Goal: Task Accomplishment & Management: Complete application form

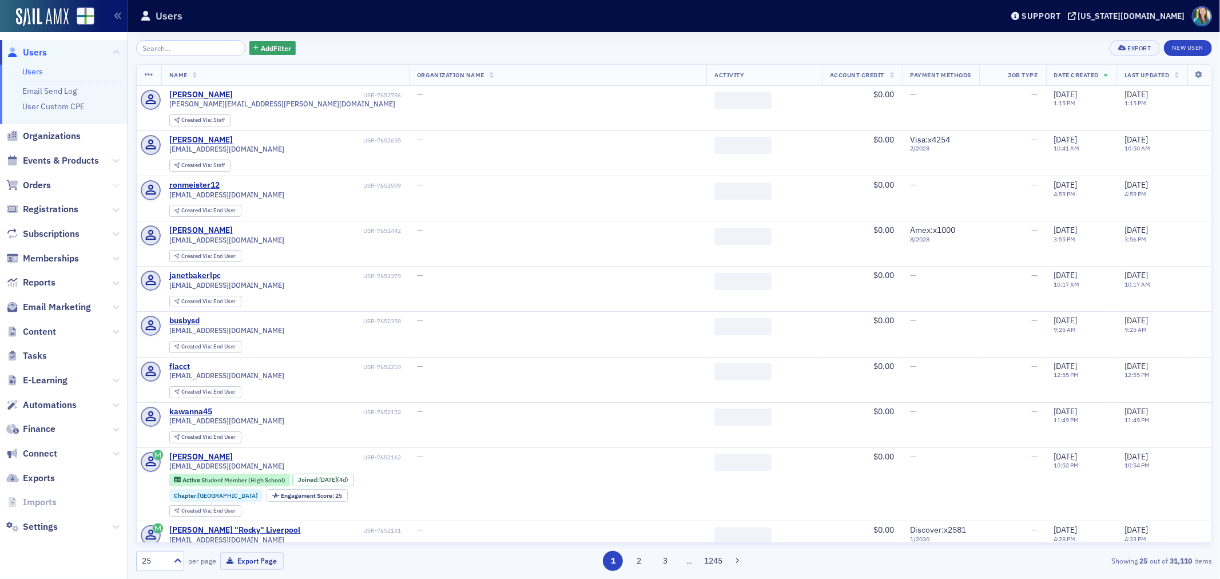
click at [115, 184] on icon at bounding box center [116, 185] width 7 height 7
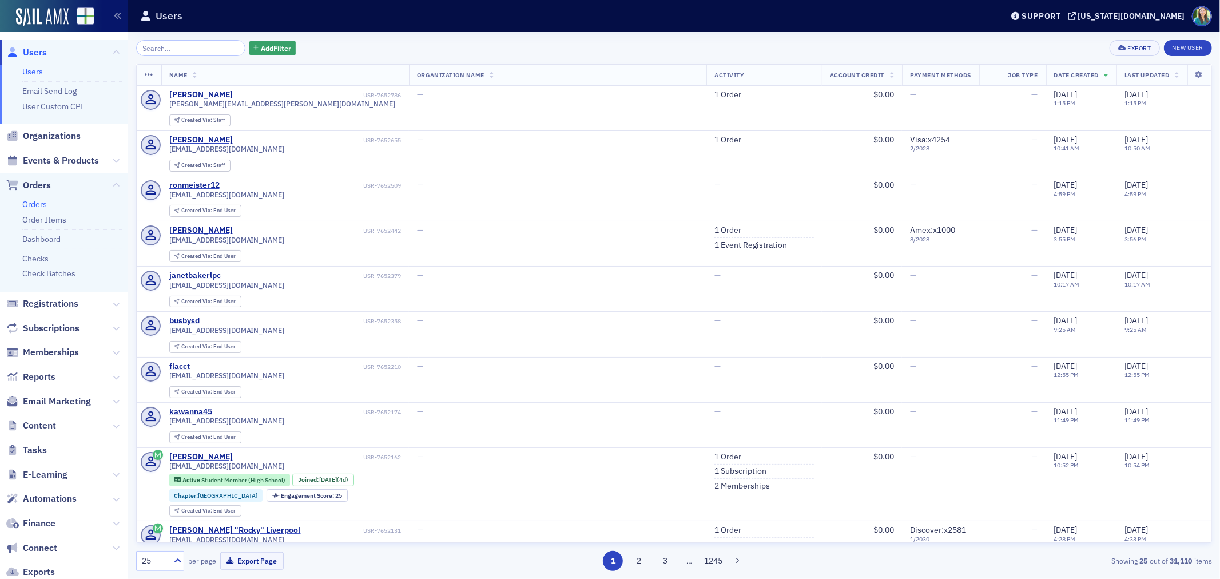
click at [41, 203] on link "Orders" at bounding box center [34, 204] width 25 height 10
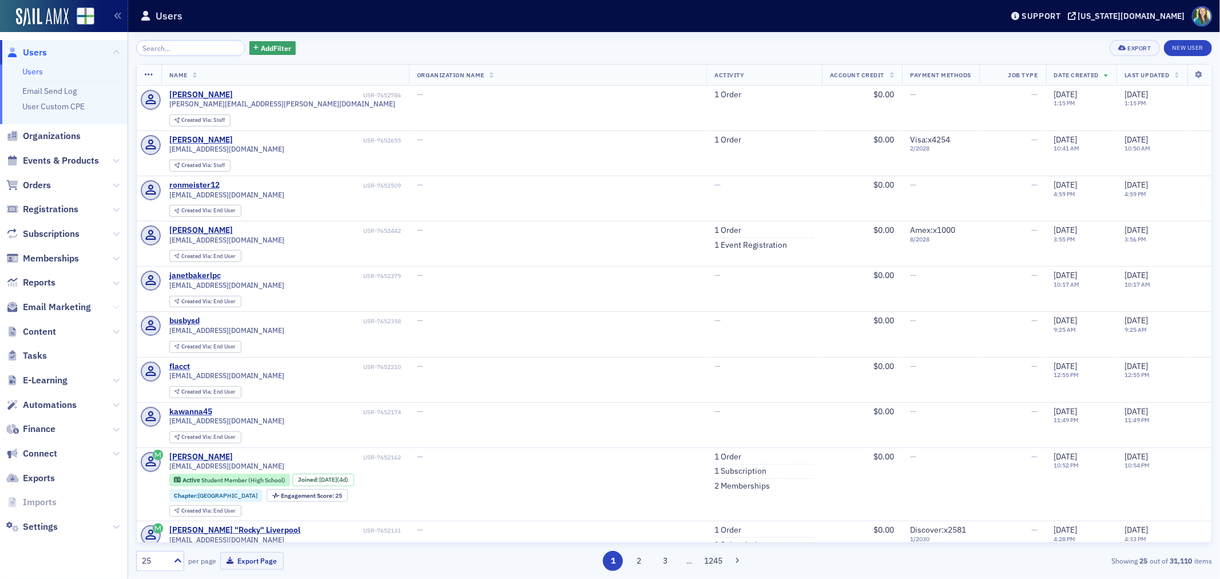
click at [116, 306] on icon at bounding box center [116, 307] width 7 height 7
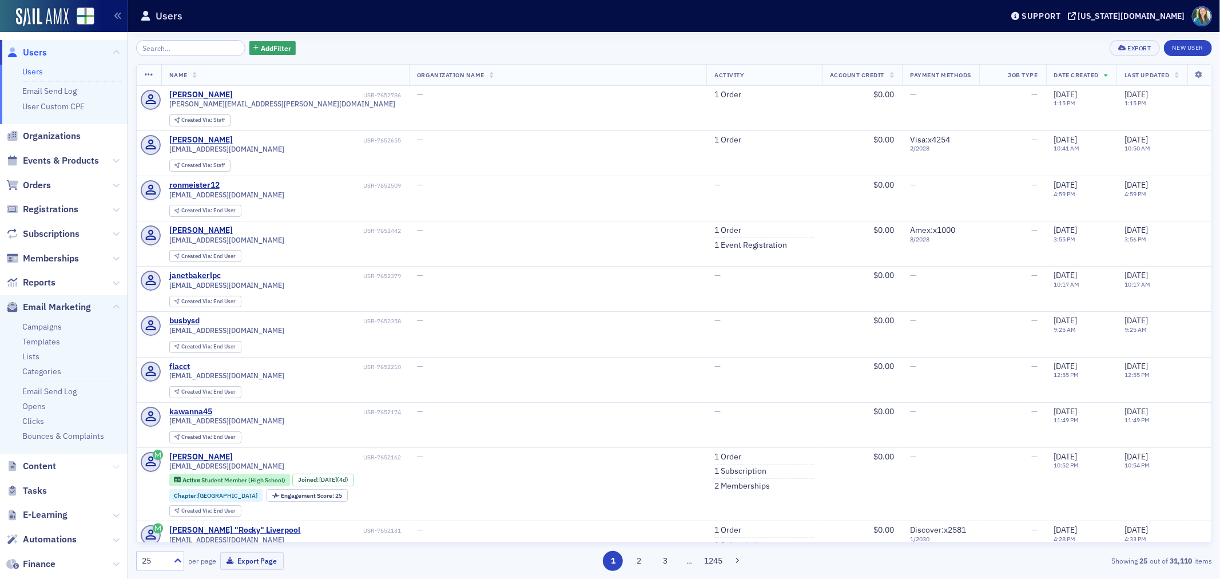
click at [113, 466] on icon at bounding box center [116, 466] width 7 height 7
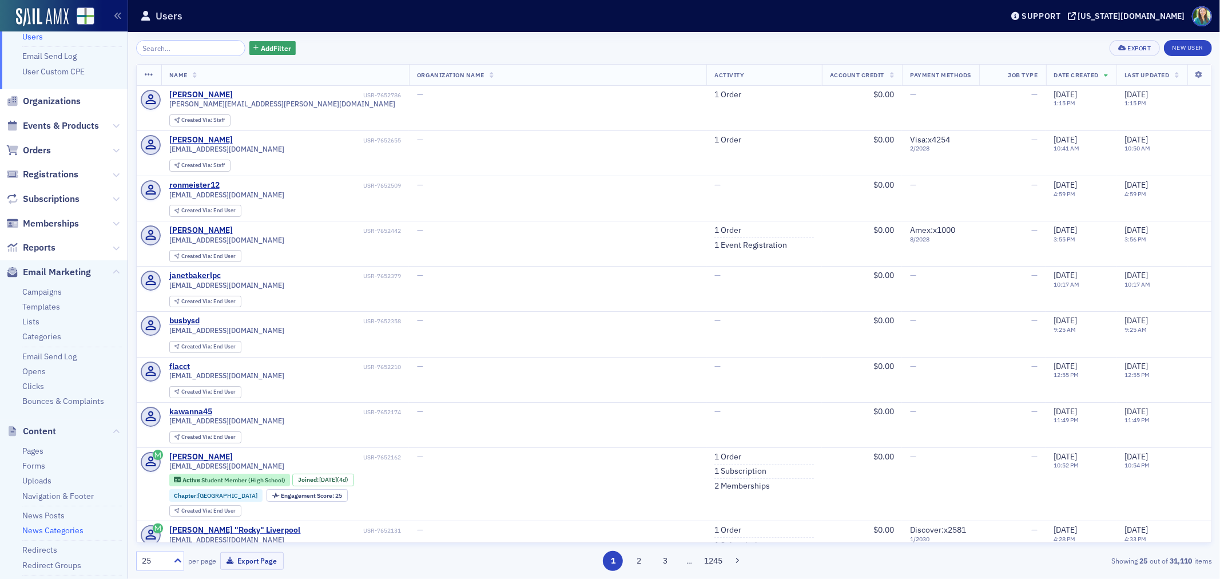
scroll to position [63, 0]
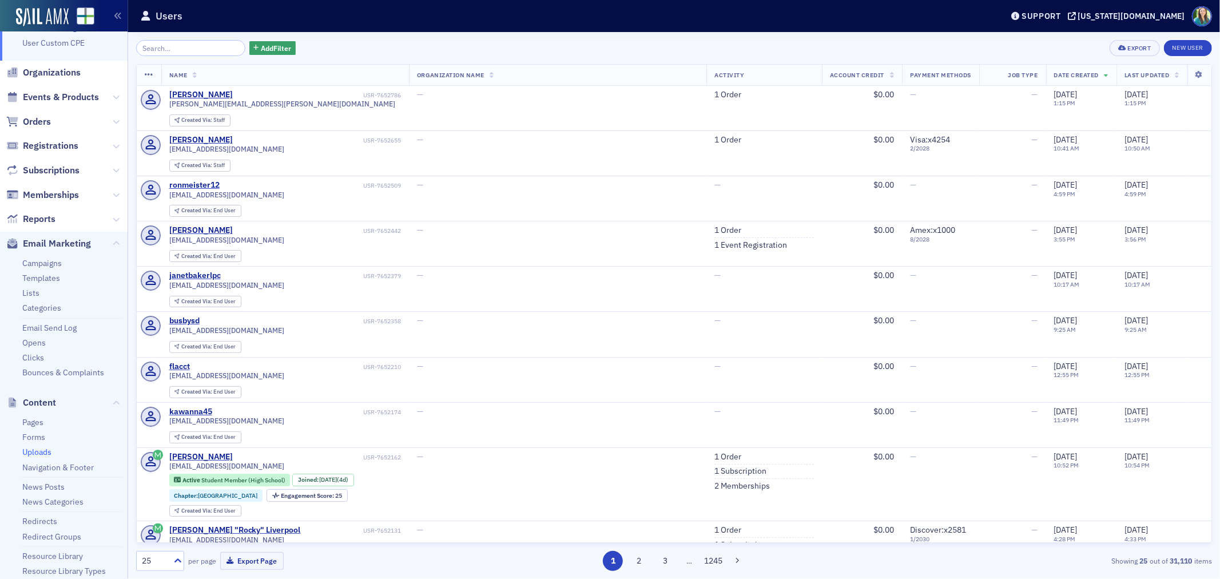
click at [42, 452] on link "Uploads" at bounding box center [36, 452] width 29 height 10
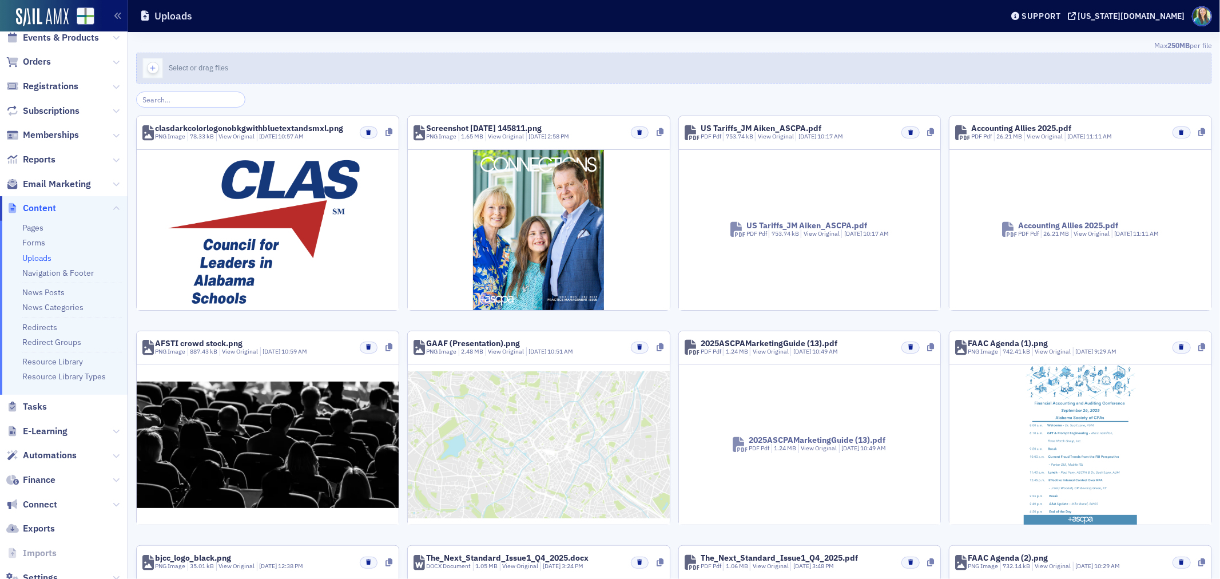
click at [413, 69] on button "Select or drag files" at bounding box center [674, 68] width 1076 height 31
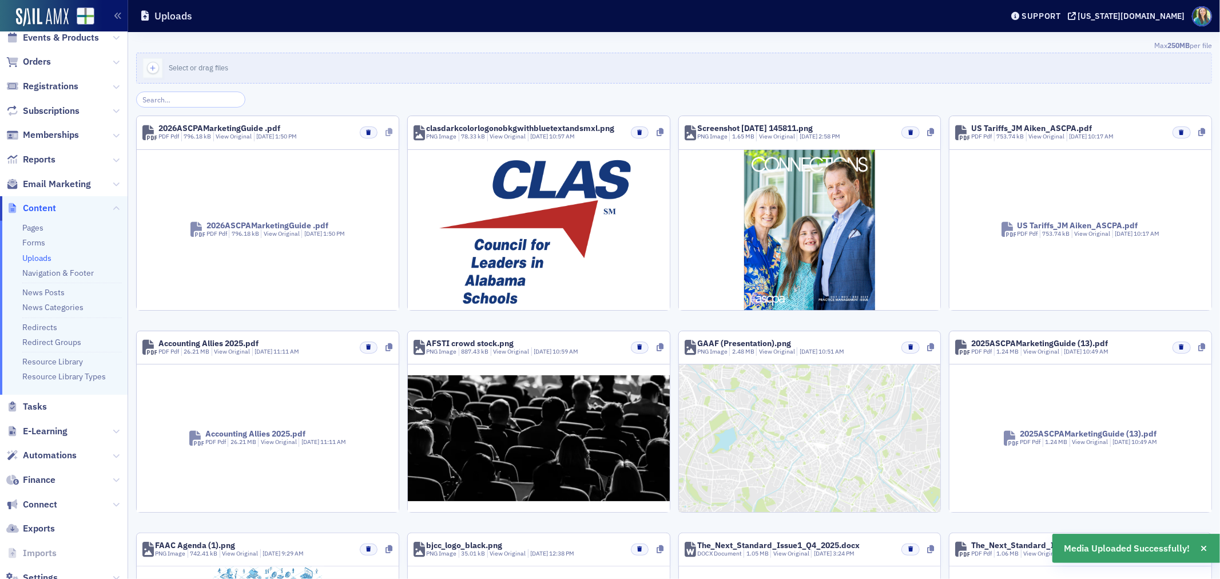
click at [389, 133] on icon at bounding box center [389, 132] width 7 height 8
click at [113, 206] on icon at bounding box center [116, 208] width 7 height 7
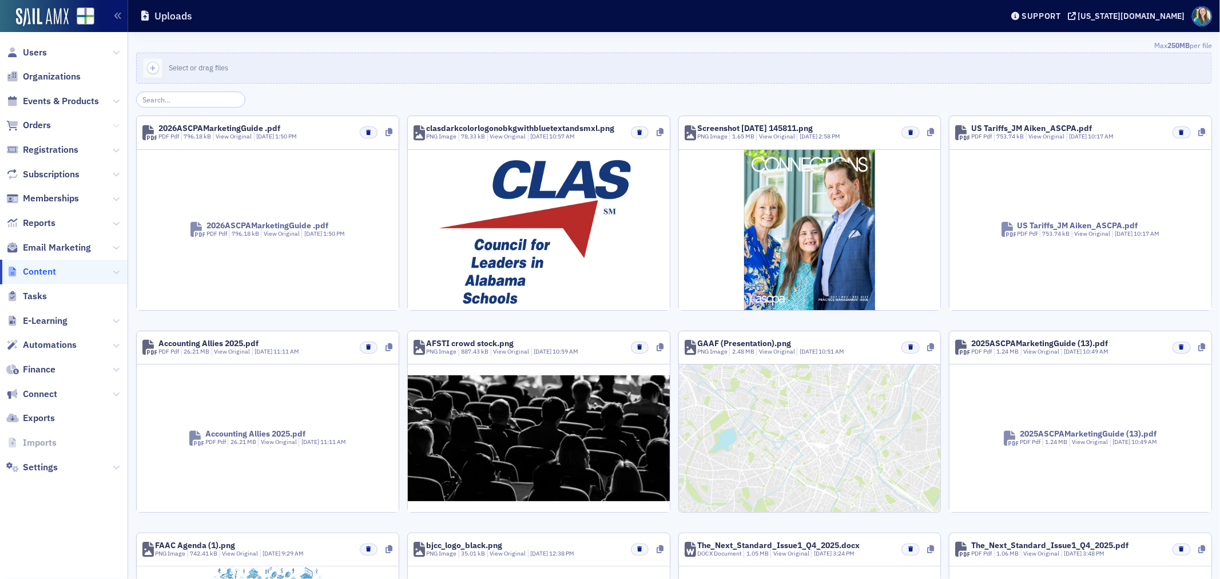
click at [116, 122] on icon at bounding box center [116, 125] width 7 height 7
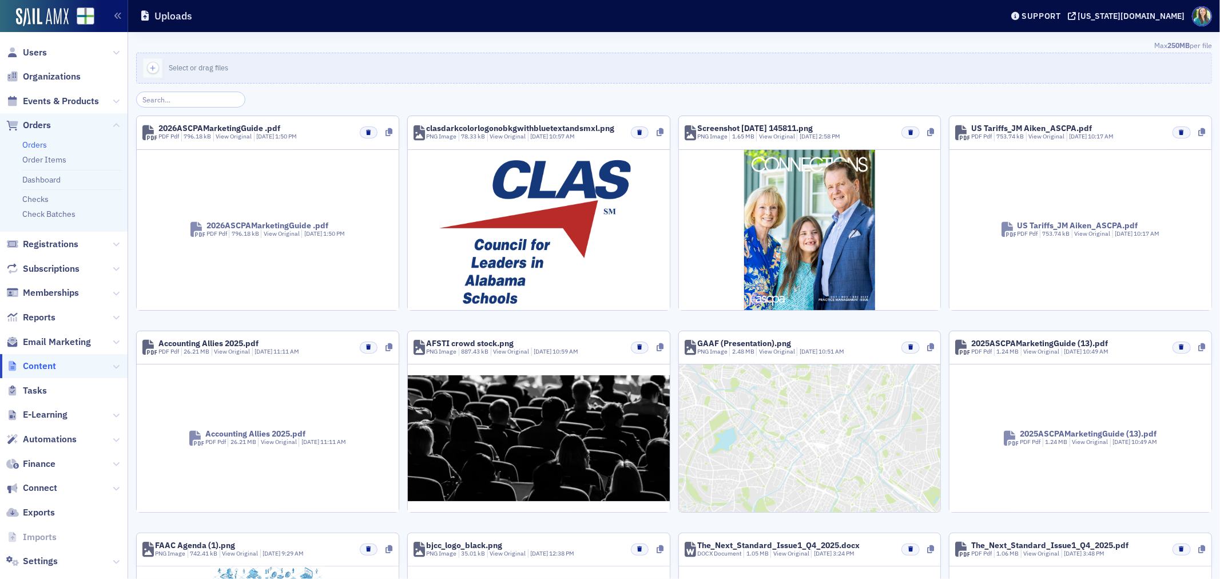
click at [37, 140] on link "Orders" at bounding box center [34, 145] width 25 height 10
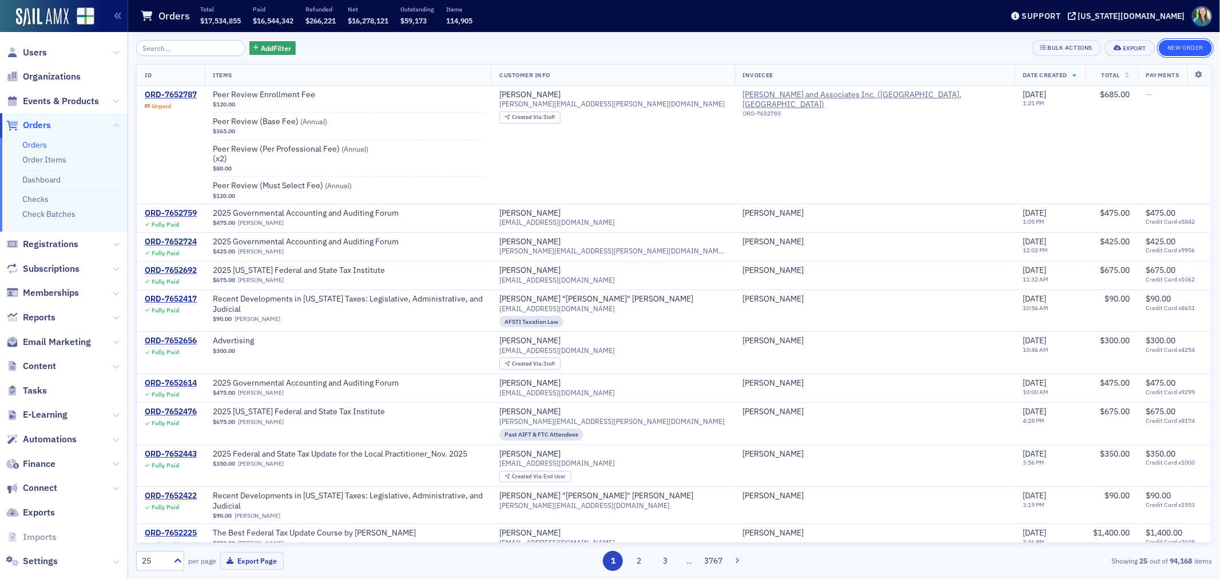
click at [1192, 49] on button "New Order" at bounding box center [1185, 48] width 53 height 16
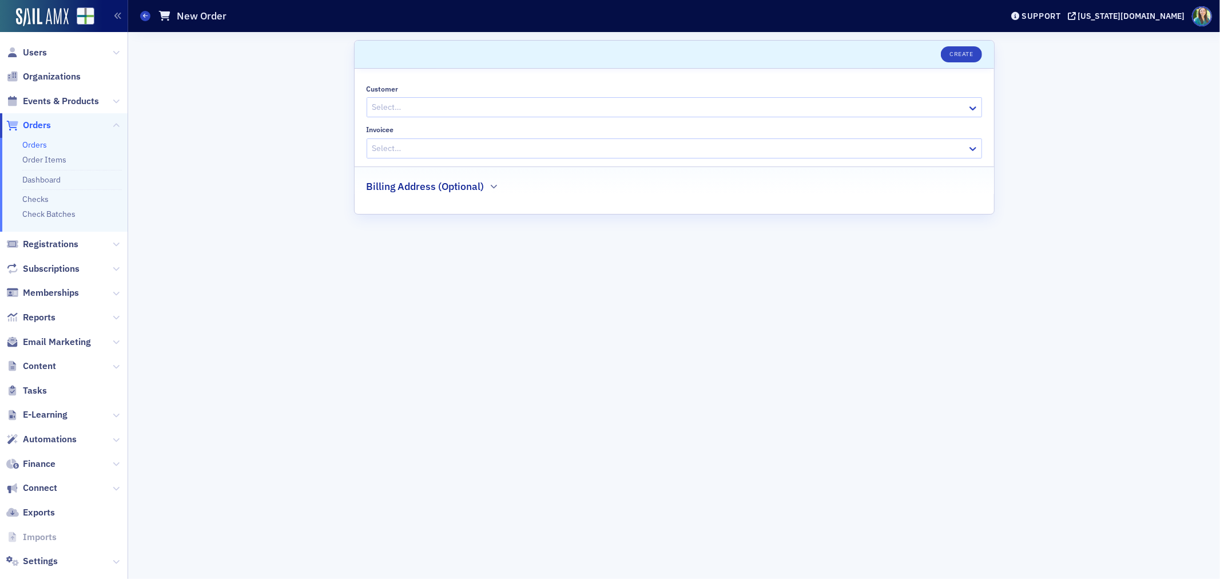
click at [702, 103] on div at bounding box center [668, 107] width 595 height 14
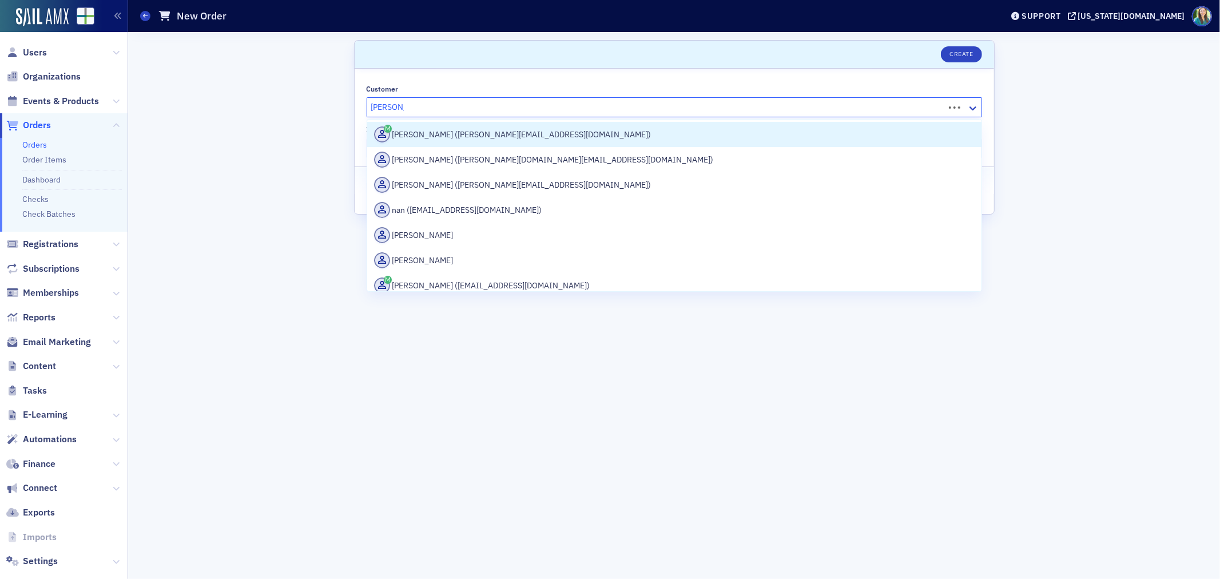
type input "Nan Llyod"
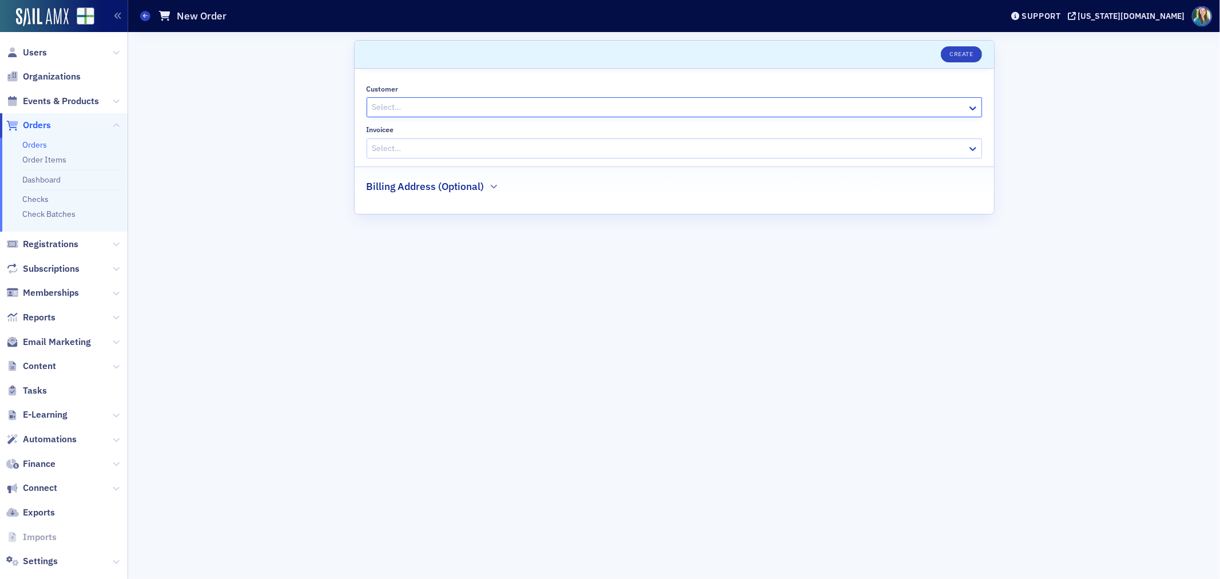
drag, startPoint x: 432, startPoint y: 109, endPoint x: 356, endPoint y: 110, distance: 76.7
click at [356, 110] on div "Customer Select… Invoicee Select… Billing Address (Optional)" at bounding box center [675, 141] width 640 height 145
click at [403, 107] on div at bounding box center [668, 107] width 595 height 14
click at [381, 108] on div at bounding box center [668, 107] width 595 height 14
drag, startPoint x: 381, startPoint y: 108, endPoint x: 375, endPoint y: 106, distance: 6.5
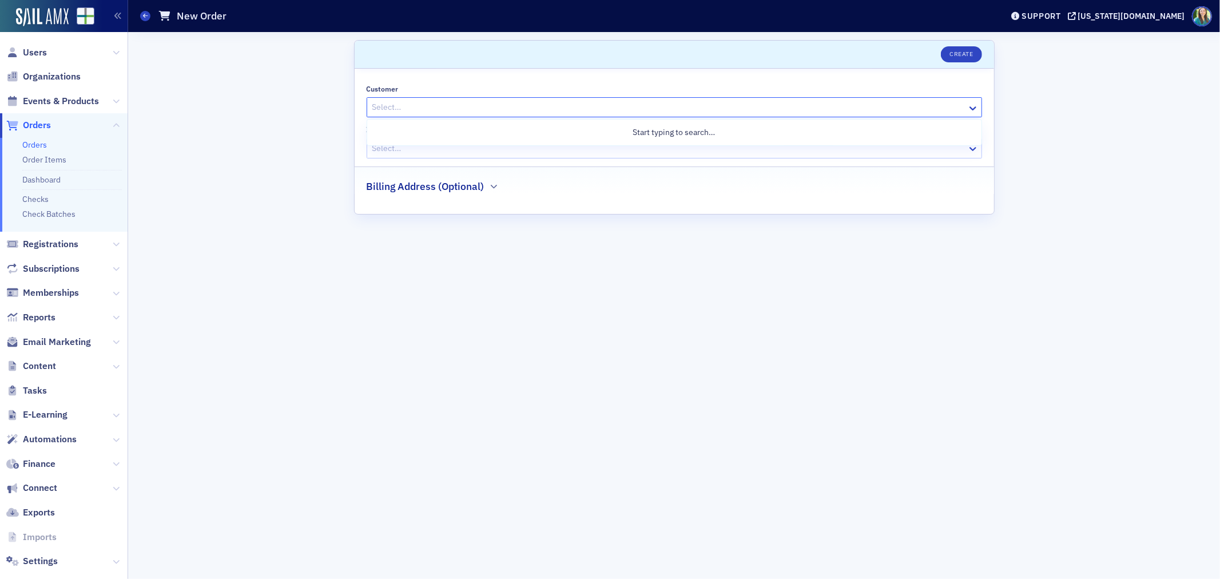
click at [375, 106] on div at bounding box center [668, 107] width 595 height 14
drag, startPoint x: 375, startPoint y: 106, endPoint x: 369, endPoint y: 107, distance: 5.8
click at [369, 107] on div "Select…" at bounding box center [667, 107] width 600 height 17
drag, startPoint x: 376, startPoint y: 102, endPoint x: 693, endPoint y: 113, distance: 317.7
click at [693, 113] on div at bounding box center [668, 107] width 595 height 14
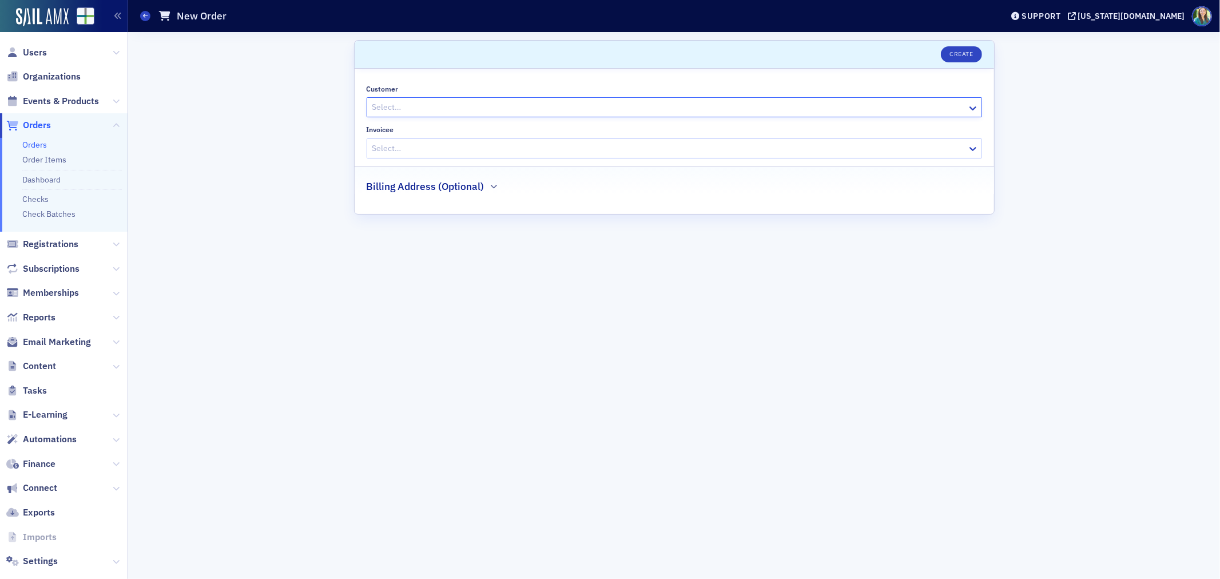
click at [693, 113] on div at bounding box center [668, 107] width 595 height 14
click at [379, 105] on div at bounding box center [668, 107] width 595 height 14
click at [379, 101] on div at bounding box center [668, 107] width 595 height 14
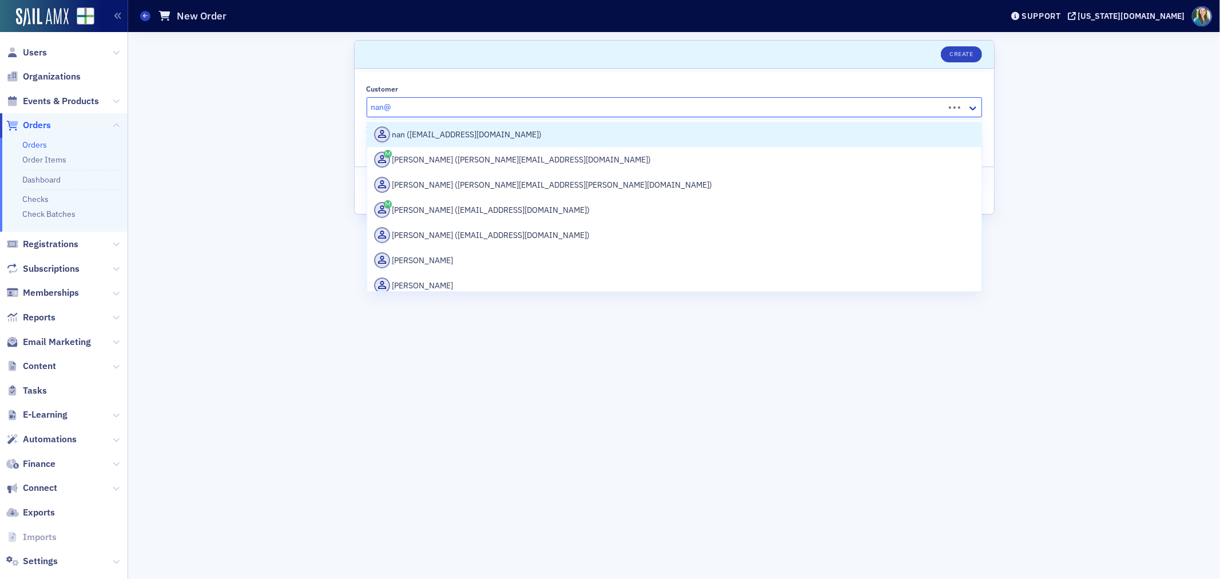
type input "nan@a"
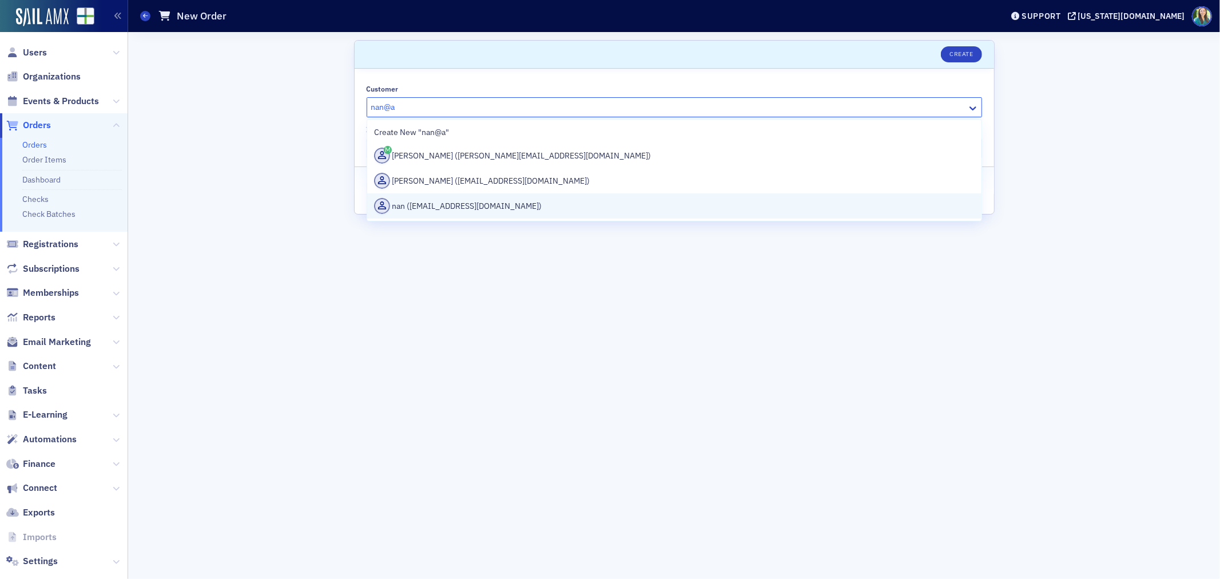
click at [462, 210] on div "nan (nan@associated-accountants.com)" at bounding box center [674, 206] width 601 height 16
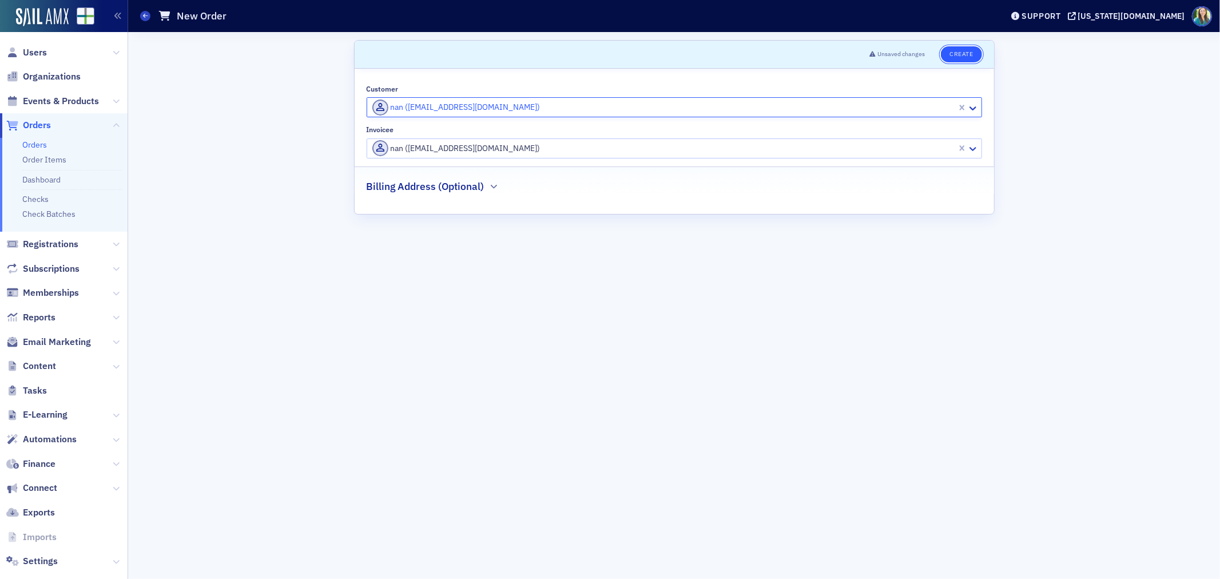
click at [958, 52] on button "Create" at bounding box center [961, 54] width 41 height 16
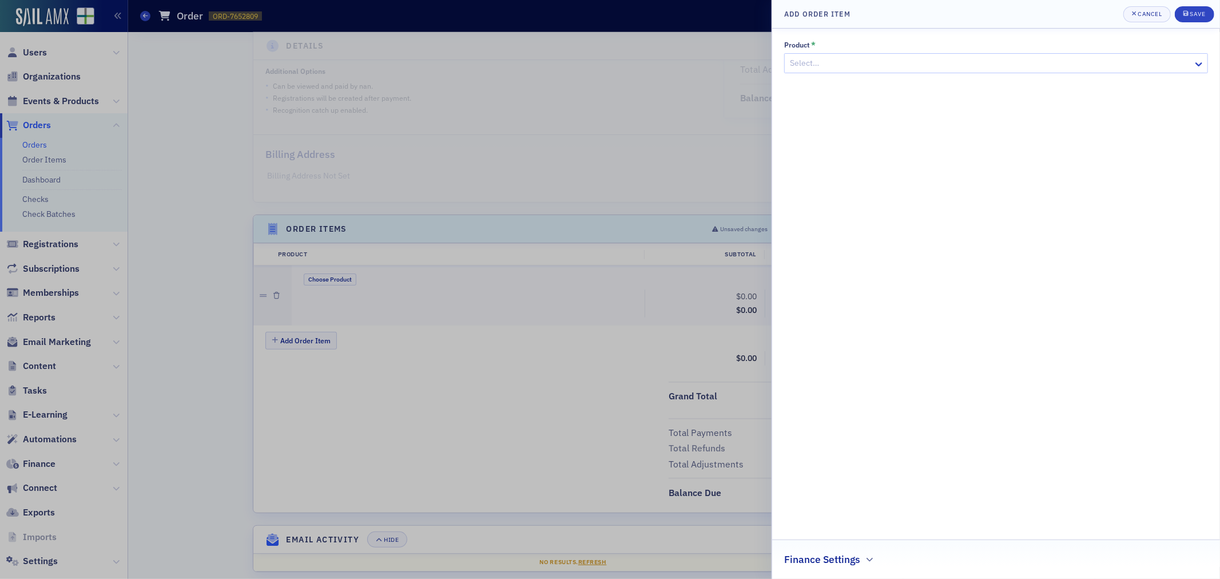
scroll to position [184, 0]
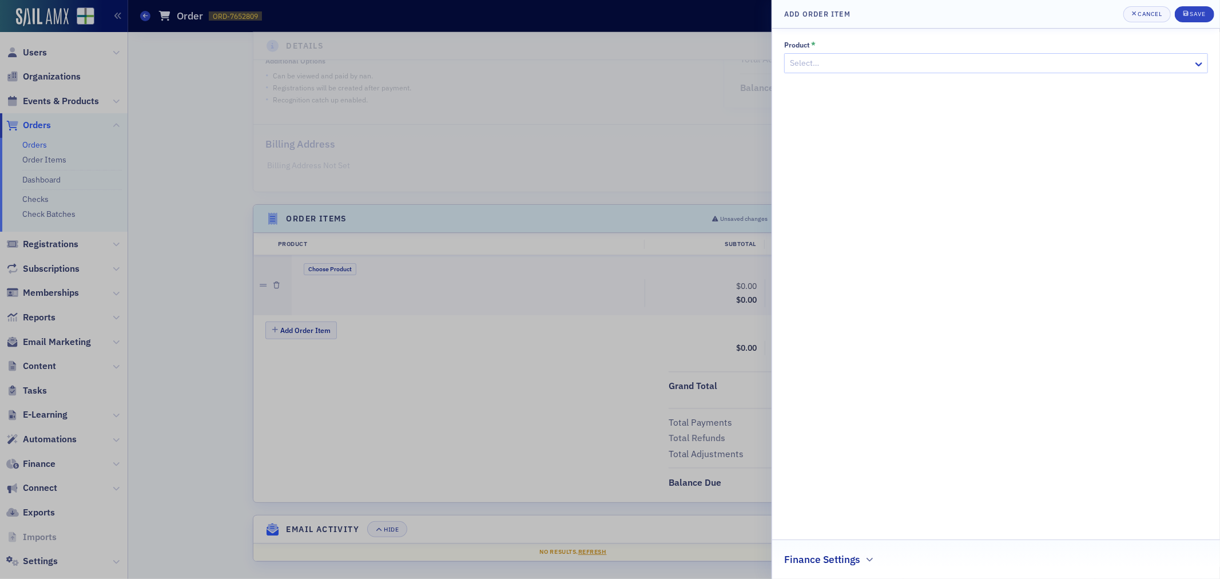
click at [940, 59] on div at bounding box center [990, 63] width 403 height 14
type input "adver"
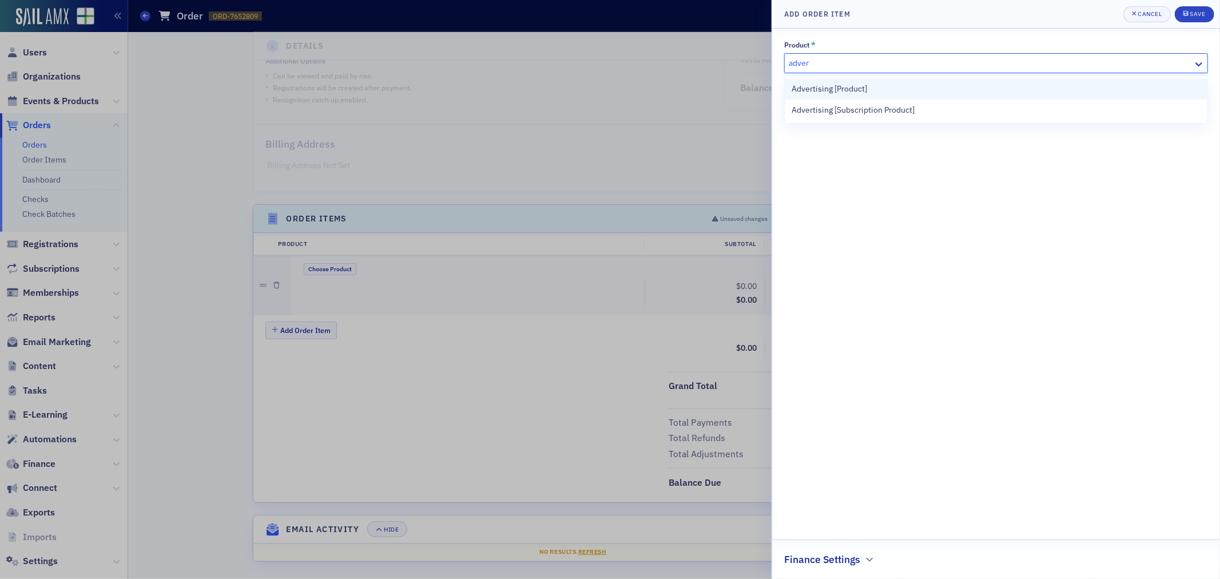
click at [935, 89] on div "Advertising [Product]" at bounding box center [996, 89] width 409 height 12
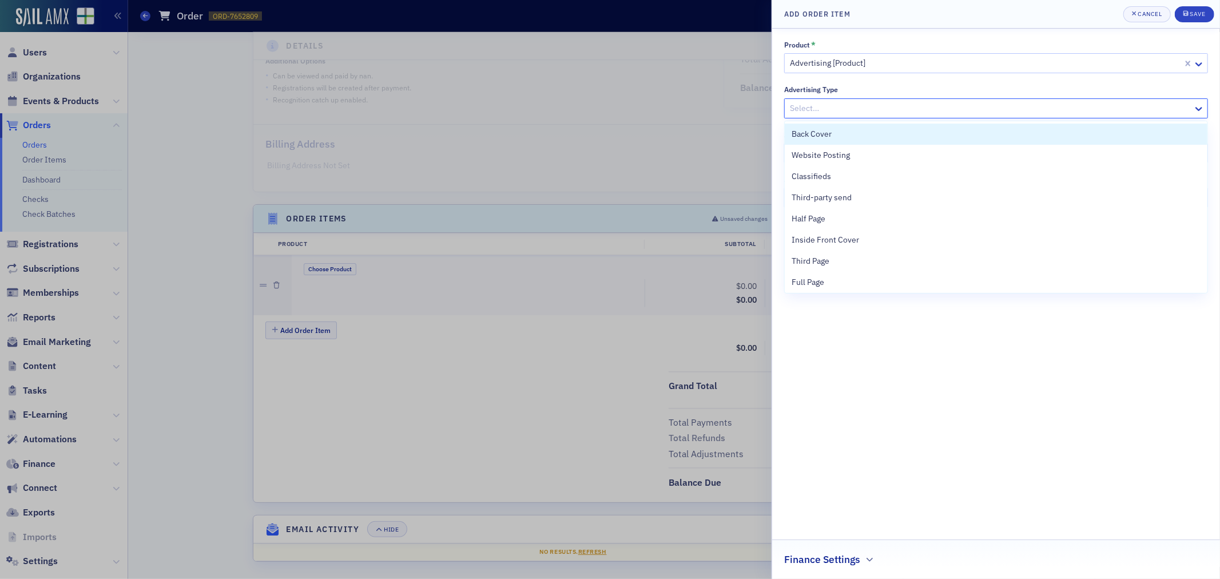
click at [890, 107] on div at bounding box center [990, 108] width 403 height 14
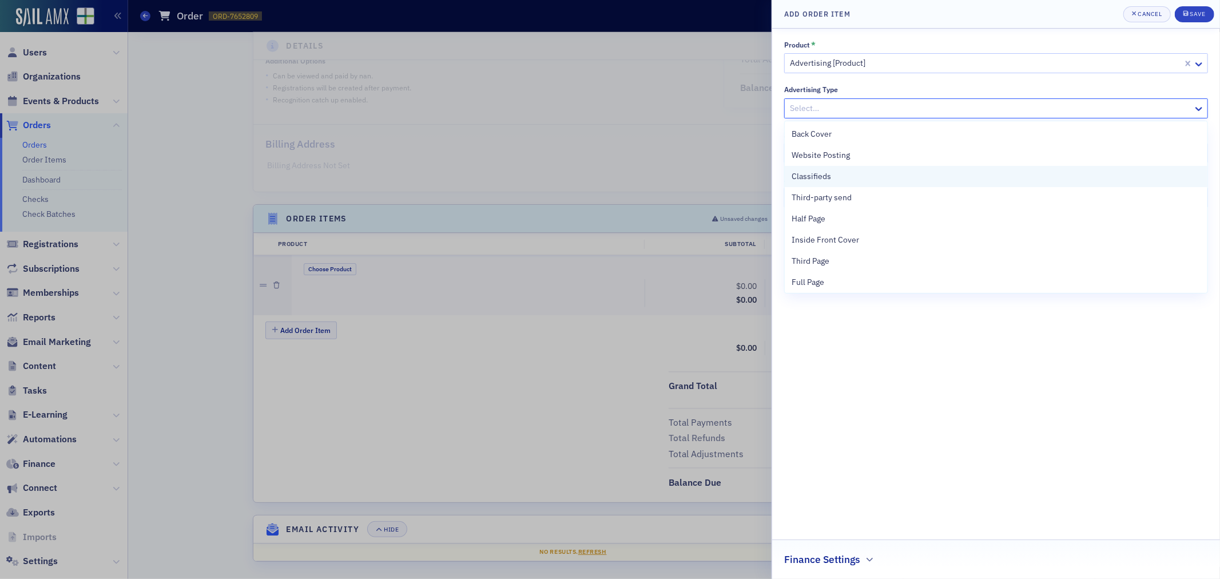
click at [819, 180] on span "Classifieds" at bounding box center [811, 176] width 39 height 12
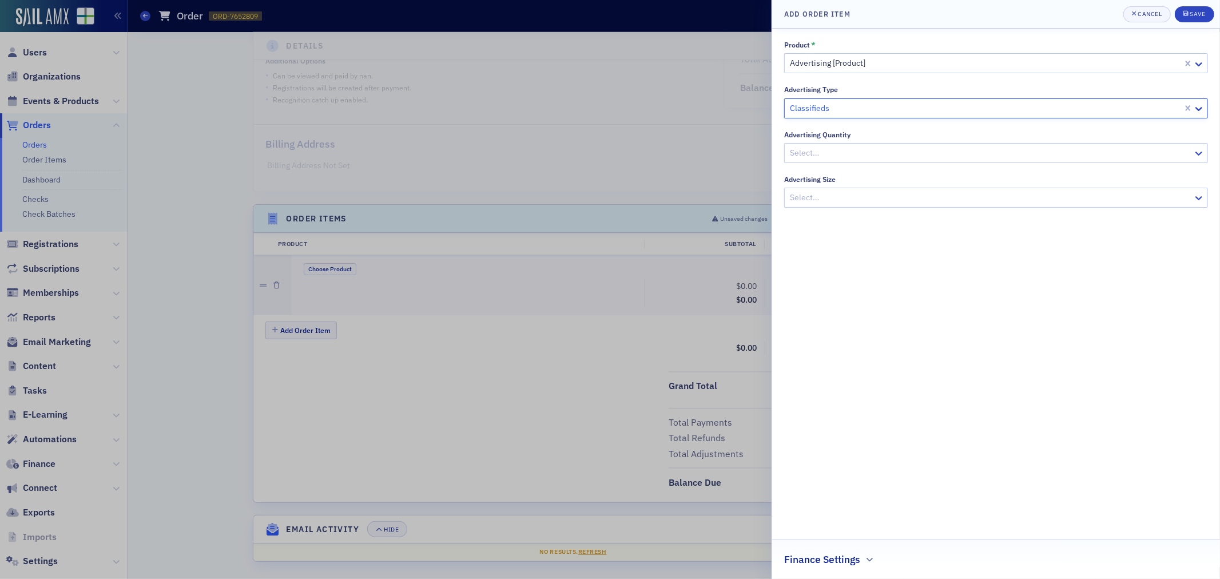
click at [874, 151] on div at bounding box center [990, 153] width 403 height 14
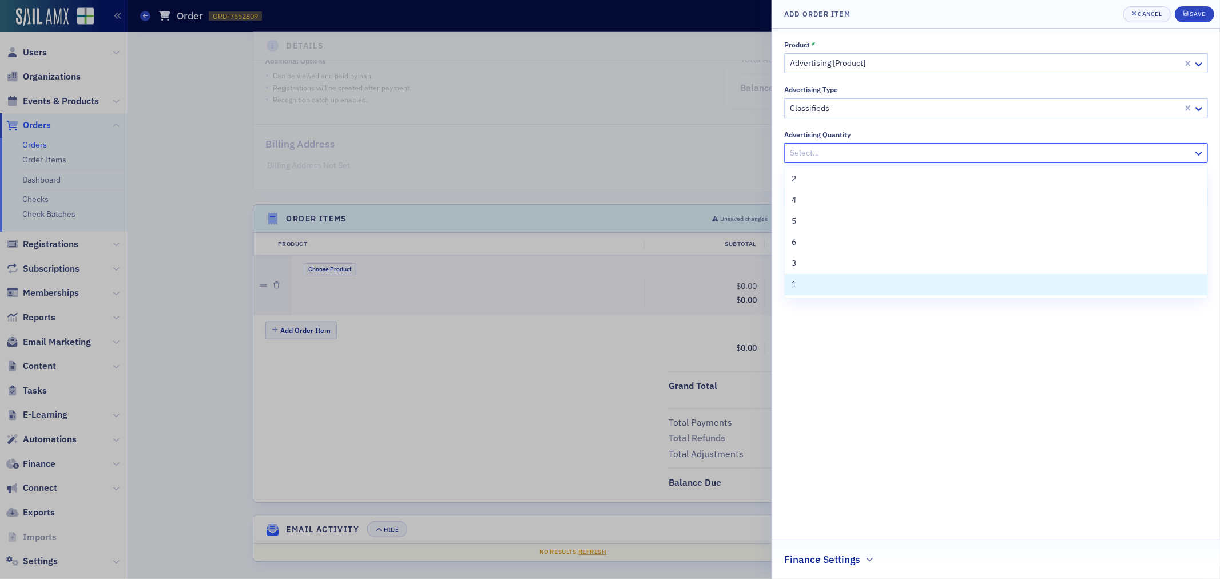
click at [804, 285] on div "1" at bounding box center [996, 285] width 409 height 12
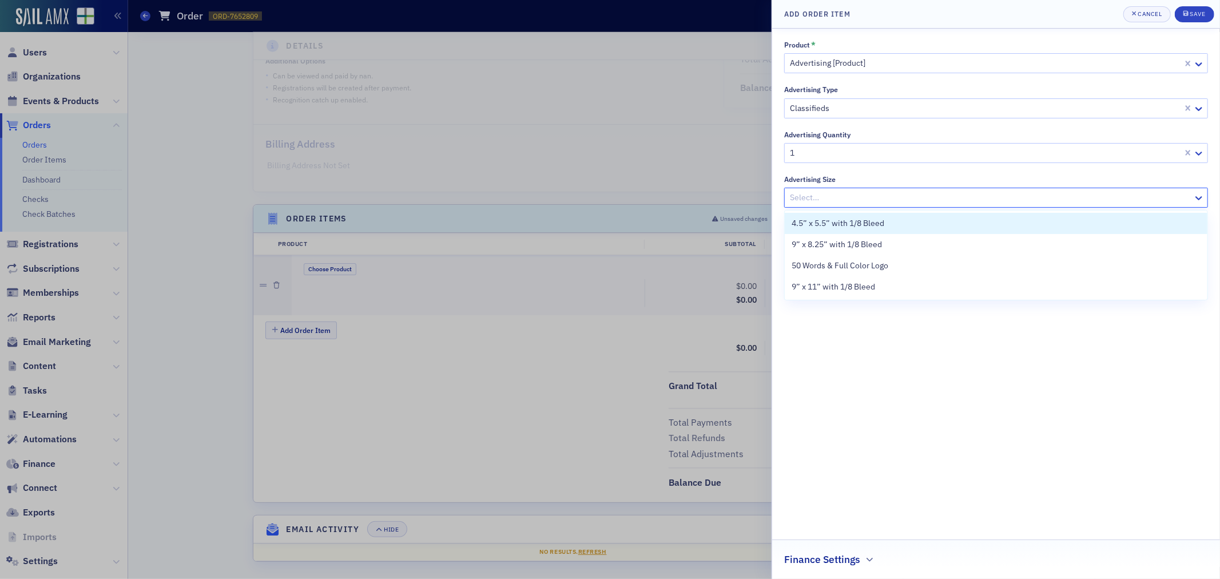
click at [851, 192] on div at bounding box center [990, 197] width 403 height 14
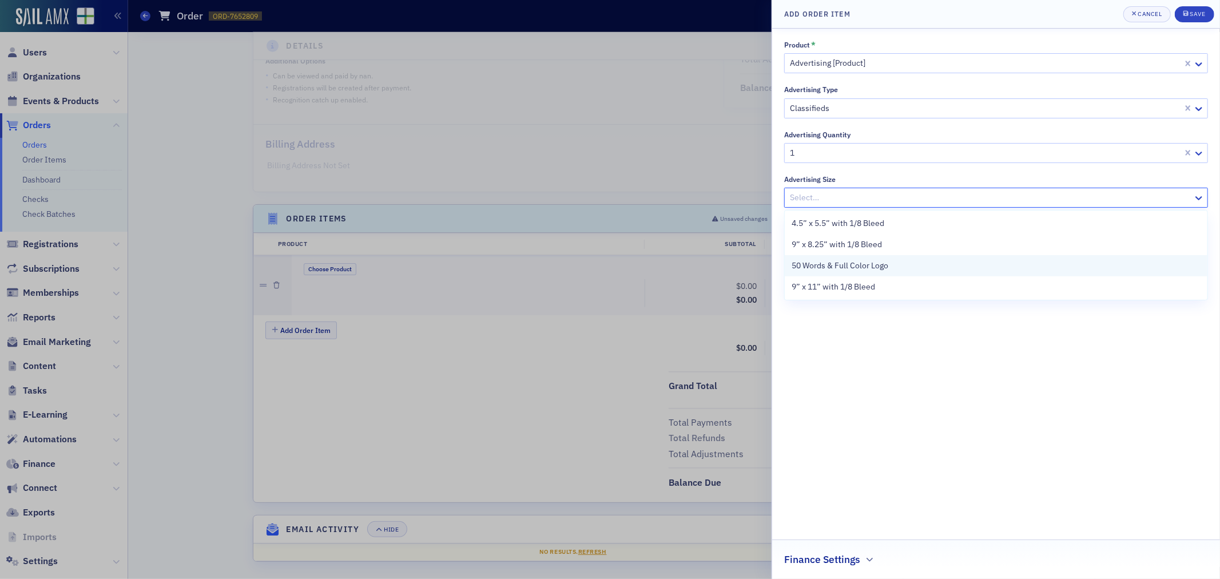
click at [841, 265] on span "50 Words & Full Color Logo" at bounding box center [840, 266] width 97 height 12
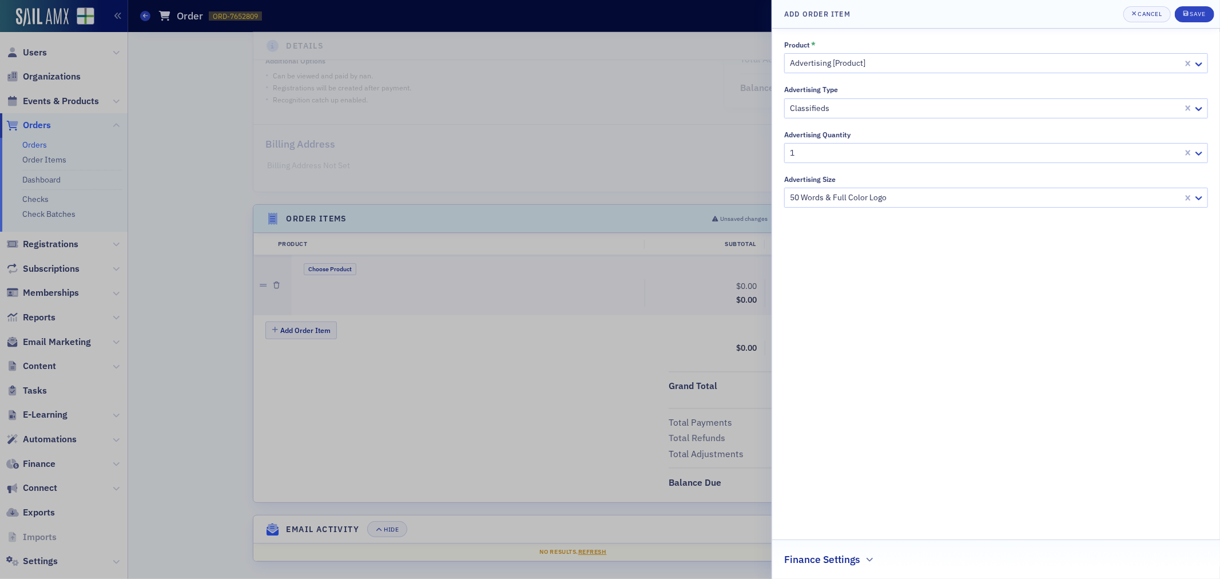
click at [608, 329] on div at bounding box center [610, 289] width 1220 height 579
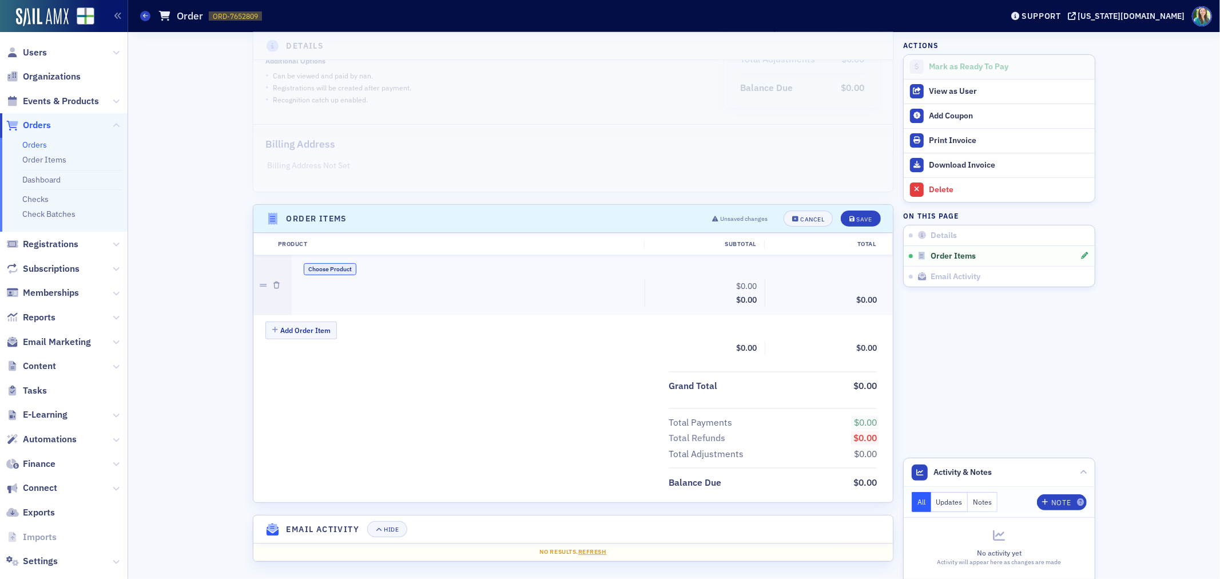
click at [335, 264] on button "Choose Product" at bounding box center [330, 269] width 53 height 12
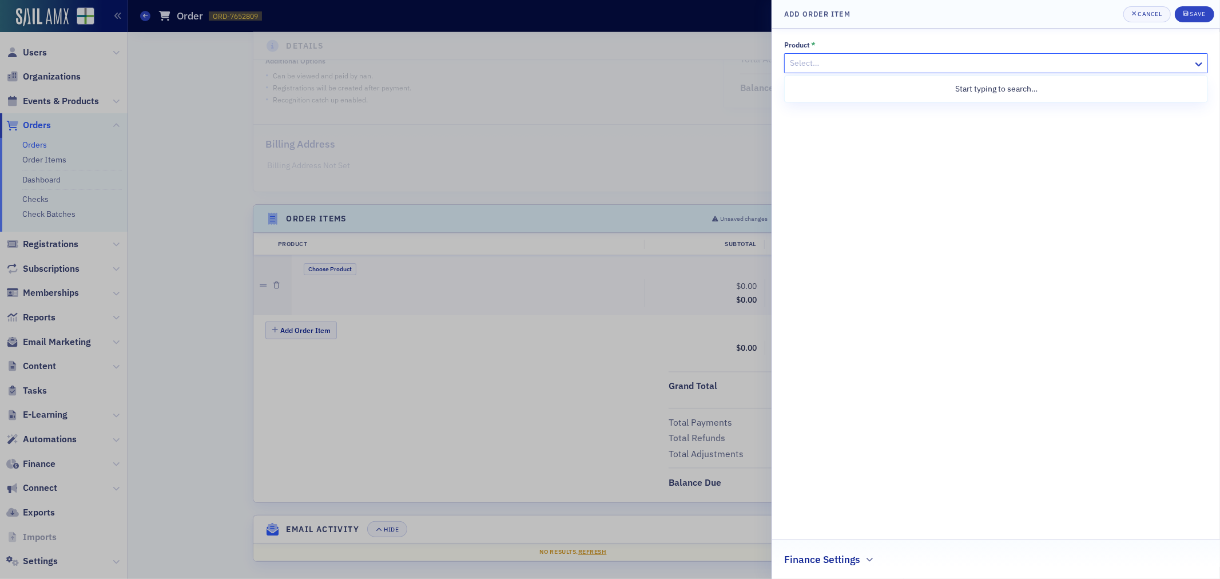
click at [883, 68] on div at bounding box center [990, 63] width 403 height 14
type input "adver"
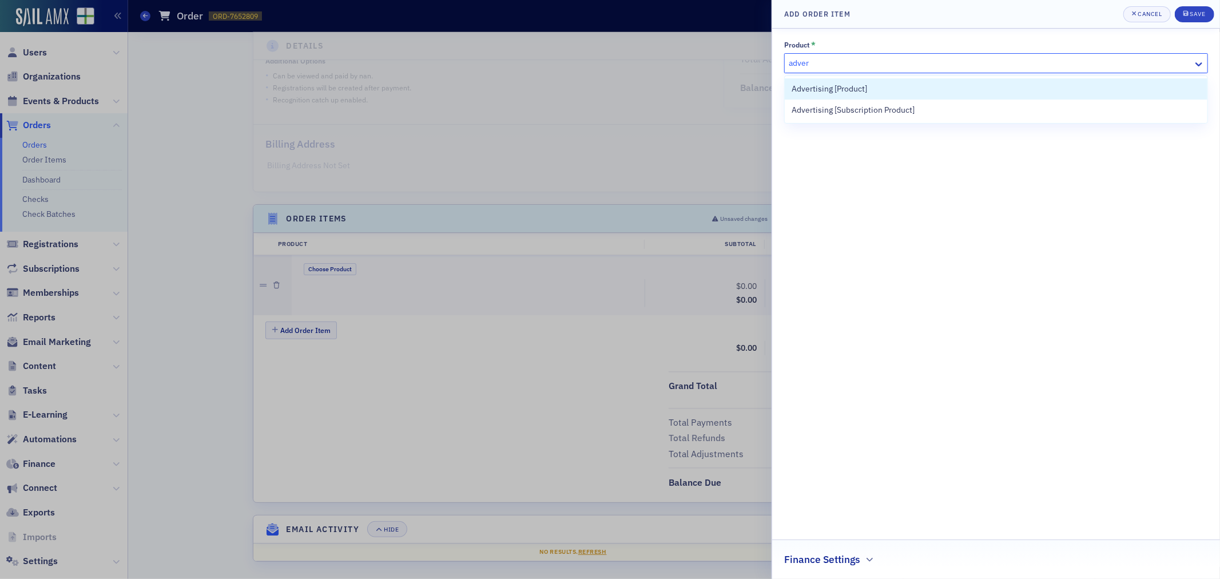
click at [880, 86] on div "Advertising [Product]" at bounding box center [996, 89] width 409 height 12
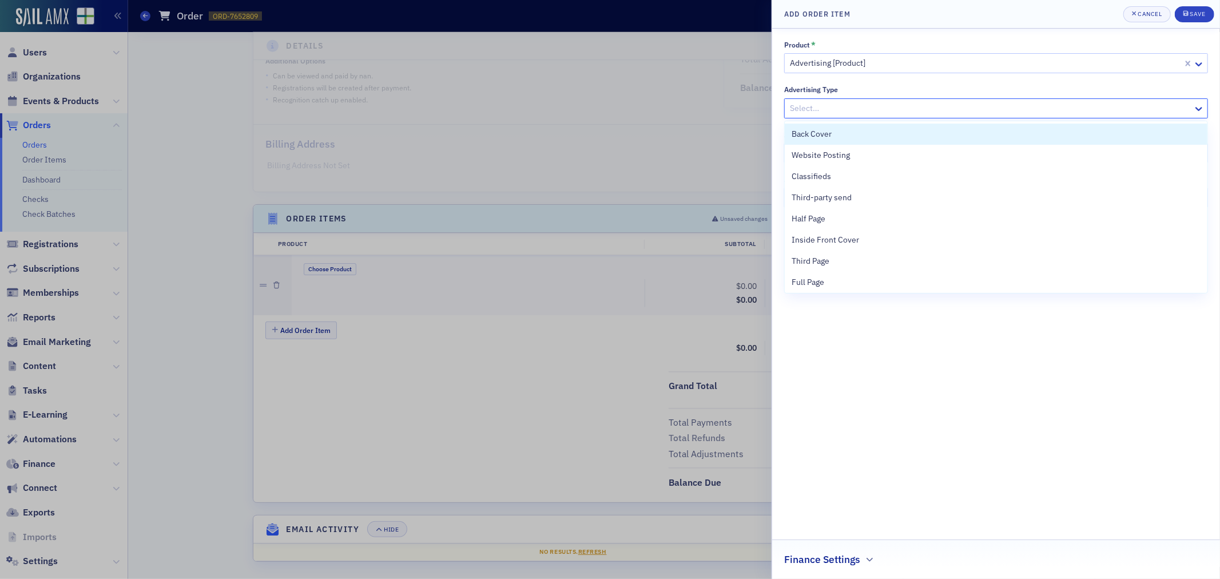
click at [879, 110] on div at bounding box center [990, 108] width 403 height 14
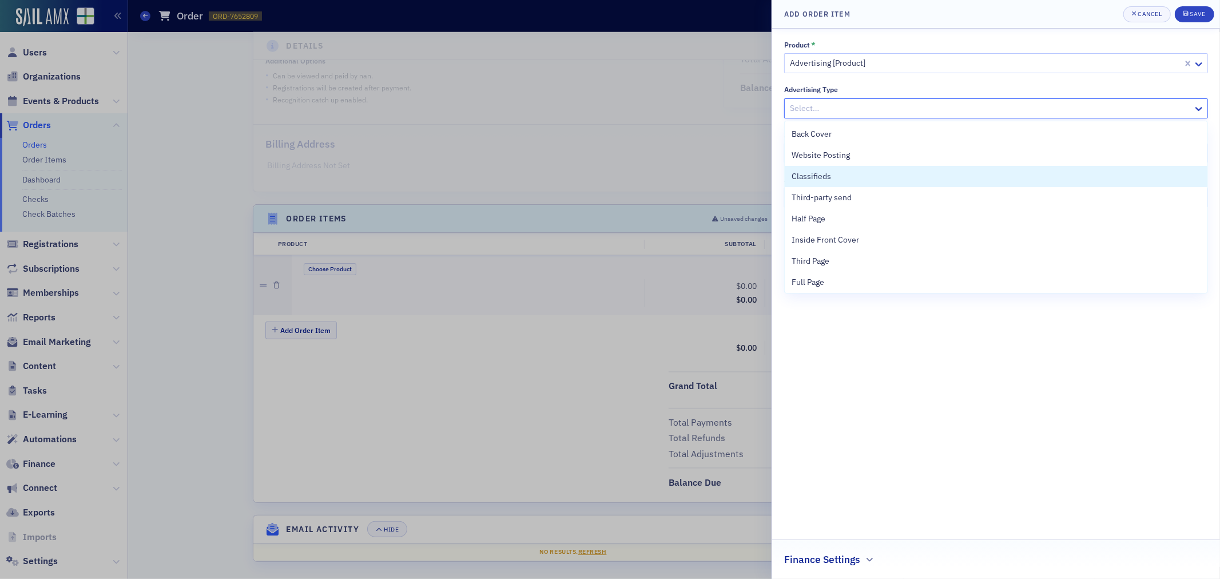
click at [820, 176] on span "Classifieds" at bounding box center [811, 176] width 39 height 12
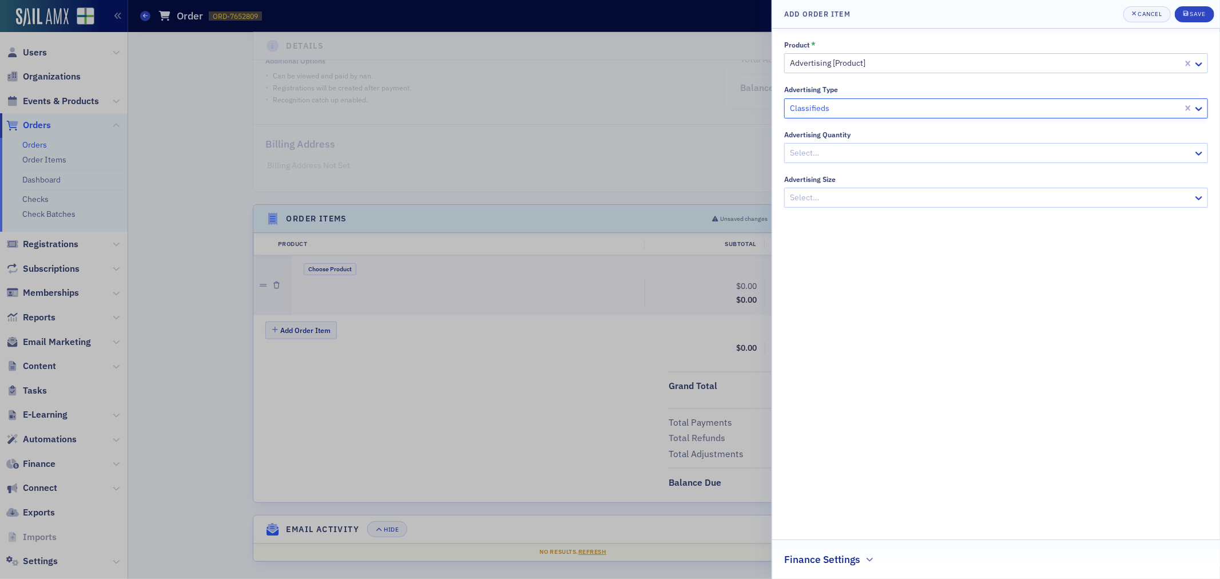
click at [852, 150] on div at bounding box center [990, 153] width 403 height 14
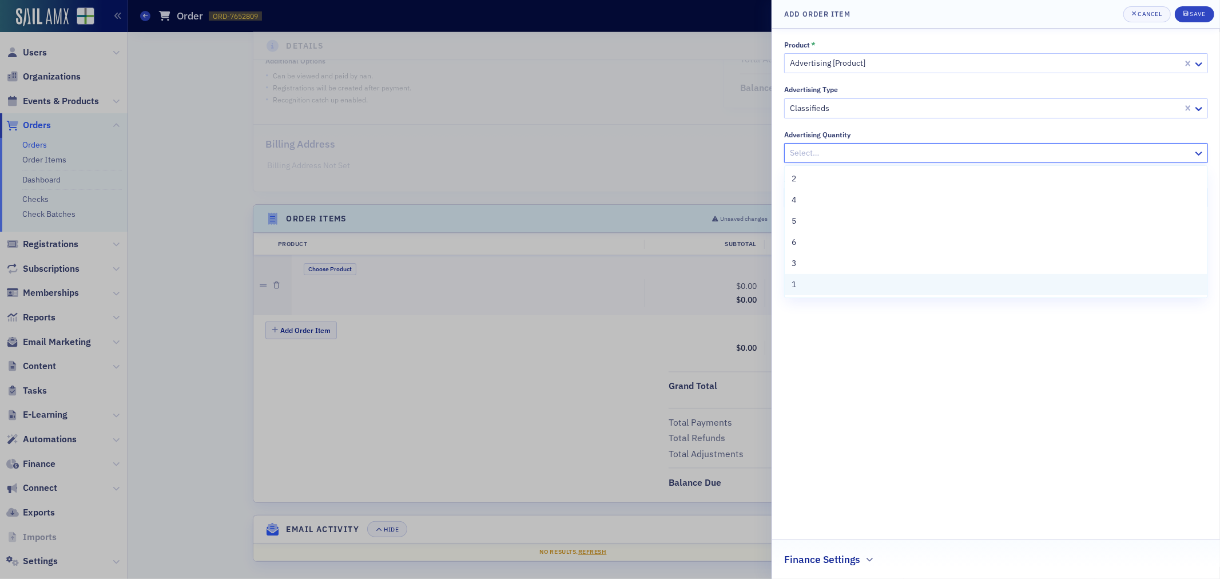
click at [837, 288] on div "1" at bounding box center [996, 285] width 409 height 12
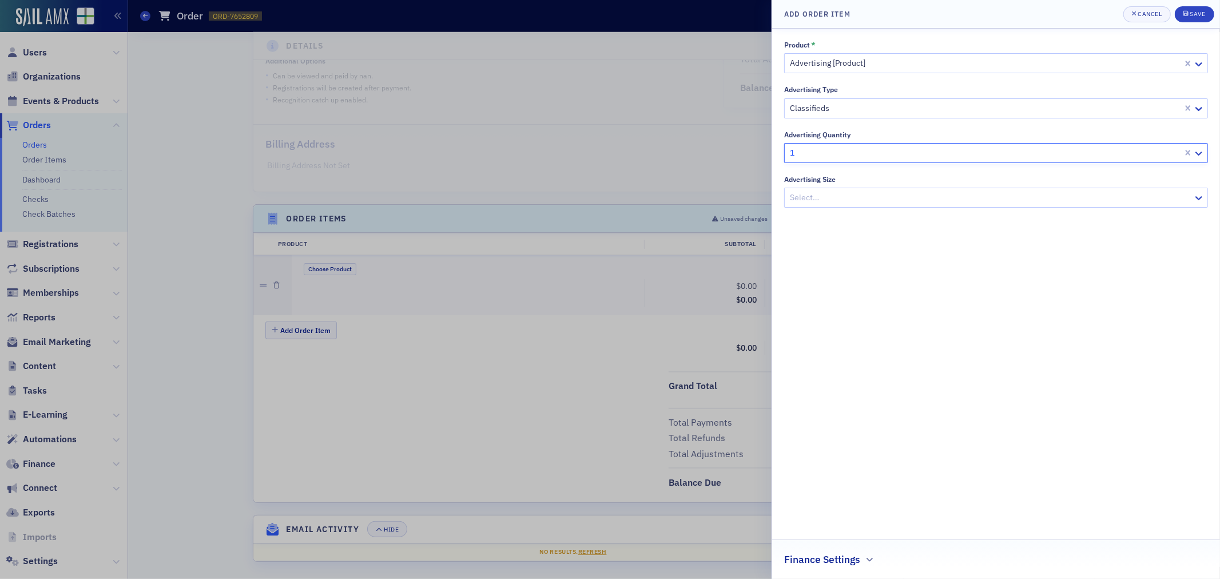
click at [856, 203] on div at bounding box center [990, 197] width 403 height 14
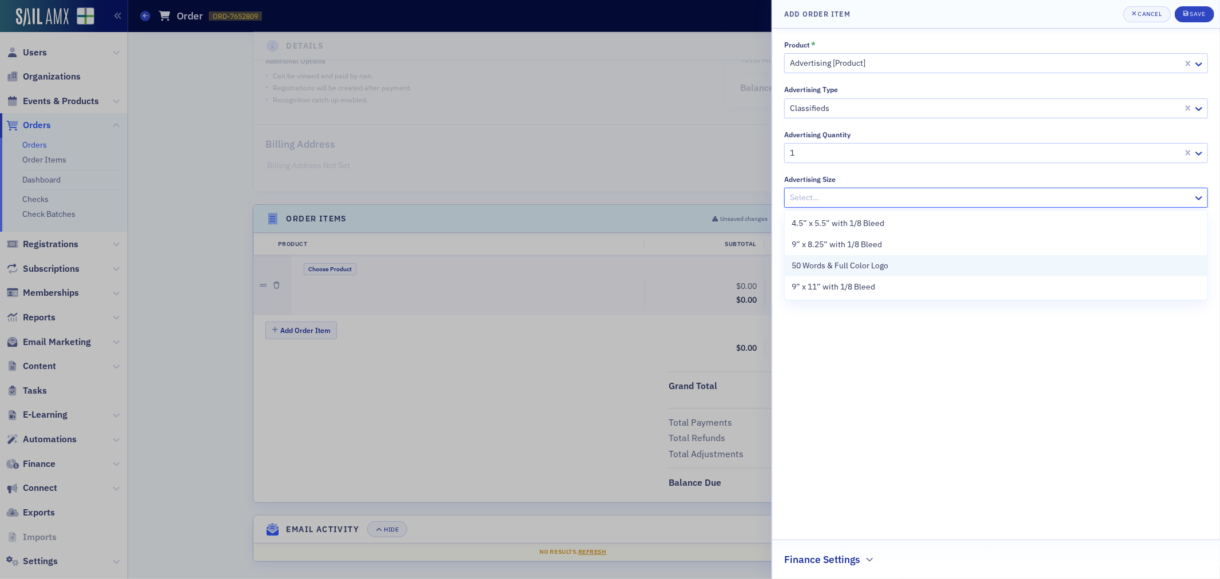
click at [831, 264] on span "50 Words & Full Color Logo" at bounding box center [840, 266] width 97 height 12
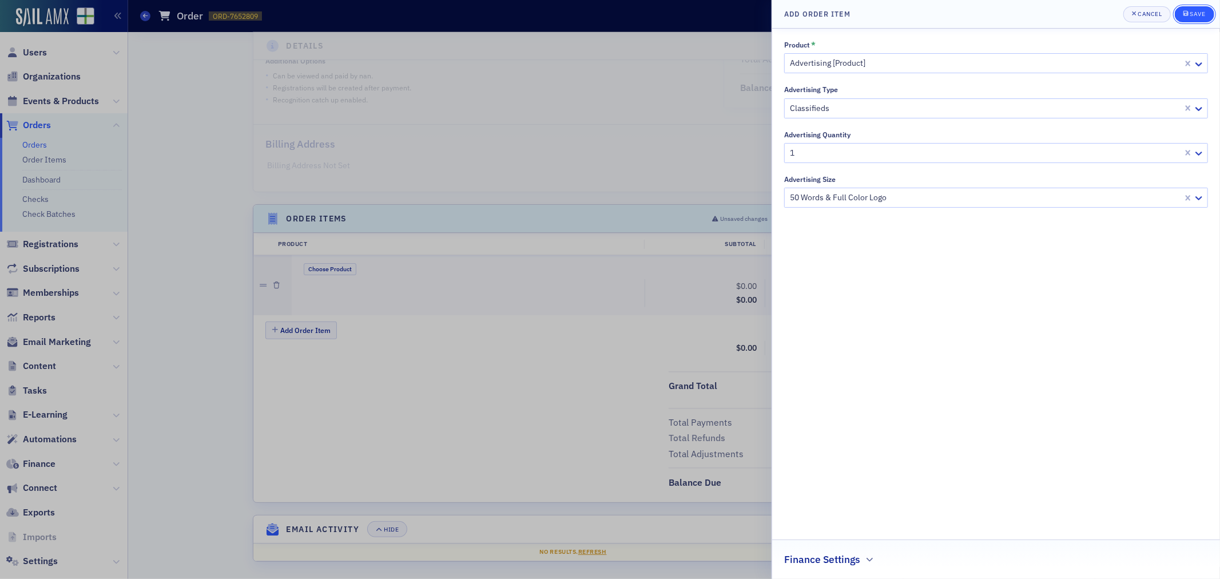
click at [1178, 7] on button "Save" at bounding box center [1194, 14] width 39 height 16
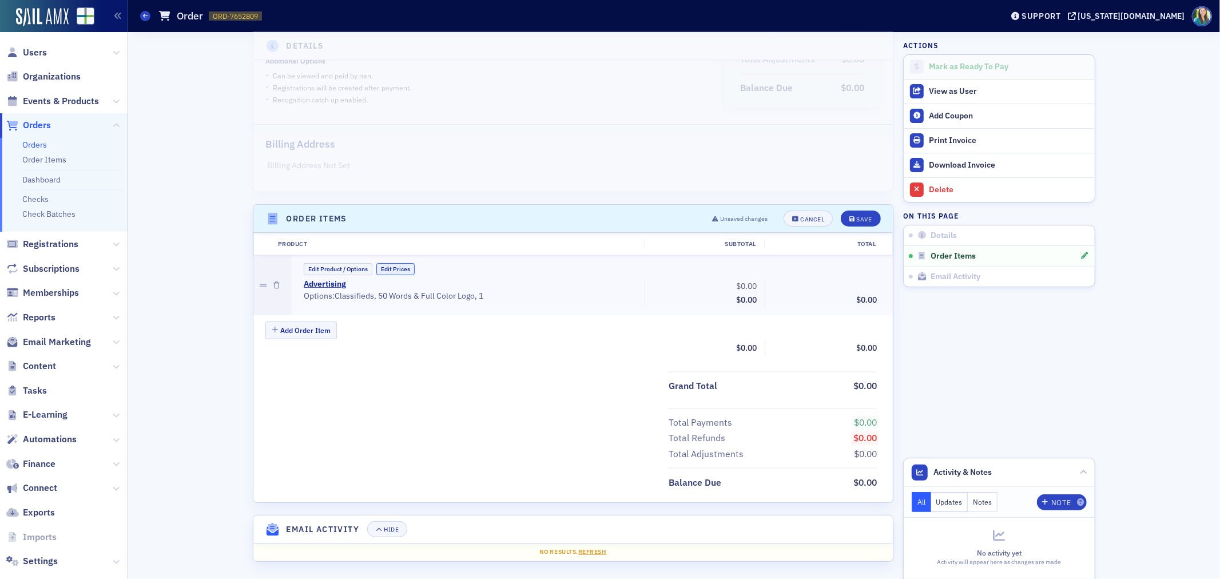
click at [406, 264] on button "Edit Prices" at bounding box center [395, 269] width 38 height 12
click at [736, 288] on input "0.00" at bounding box center [733, 286] width 56 height 16
type input "300.00"
click at [859, 284] on input "0.00" at bounding box center [853, 286] width 56 height 16
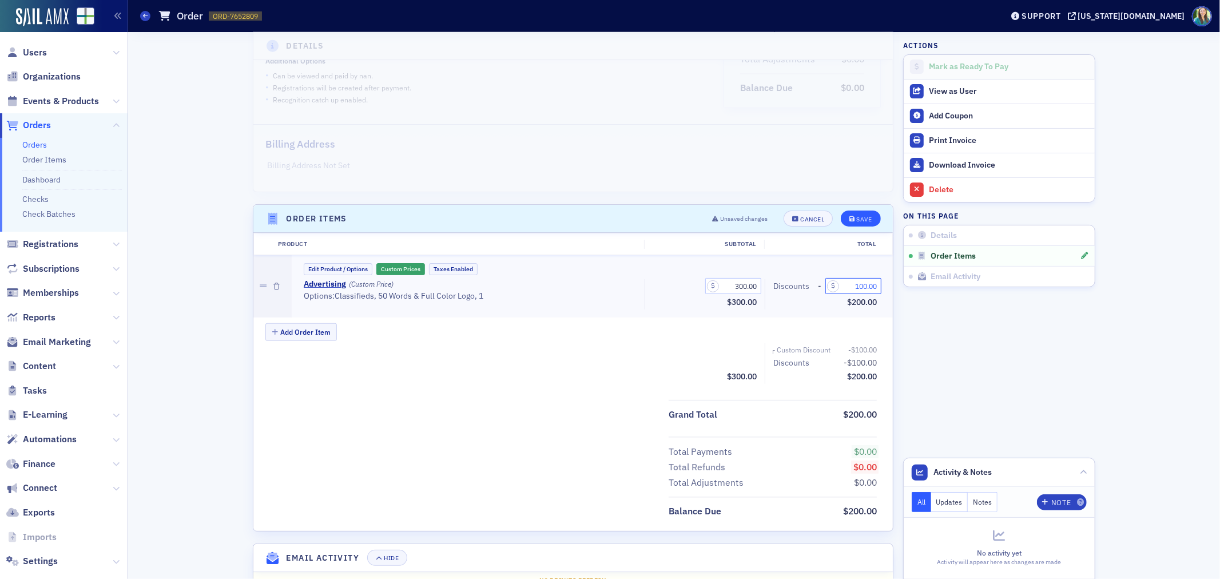
type input "100.00"
click at [848, 221] on button "Save" at bounding box center [860, 219] width 39 height 16
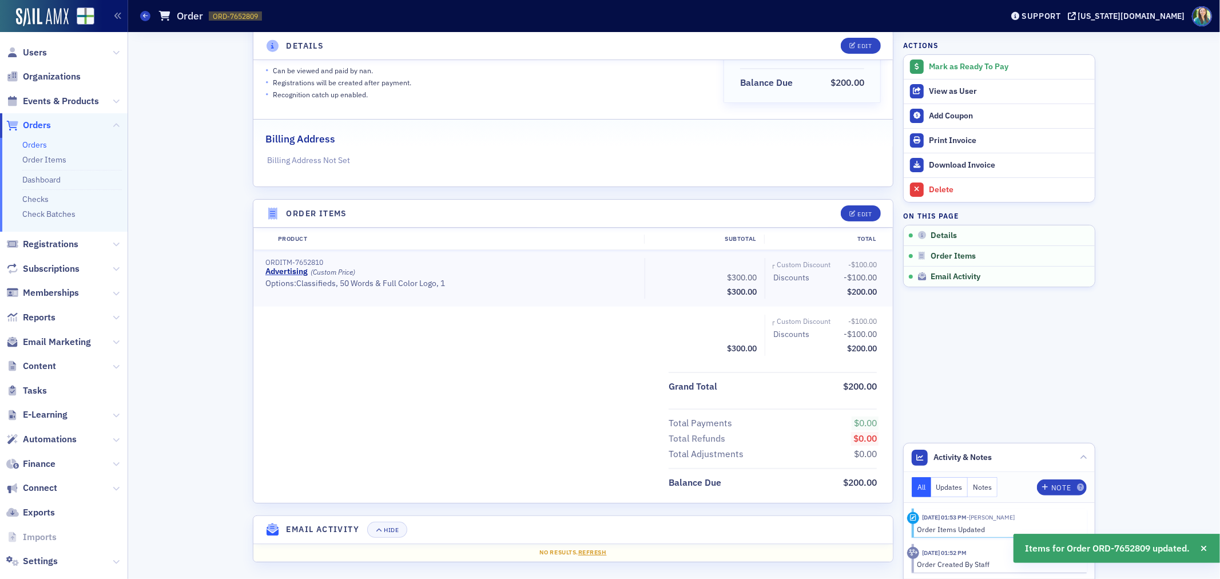
scroll to position [0, 0]
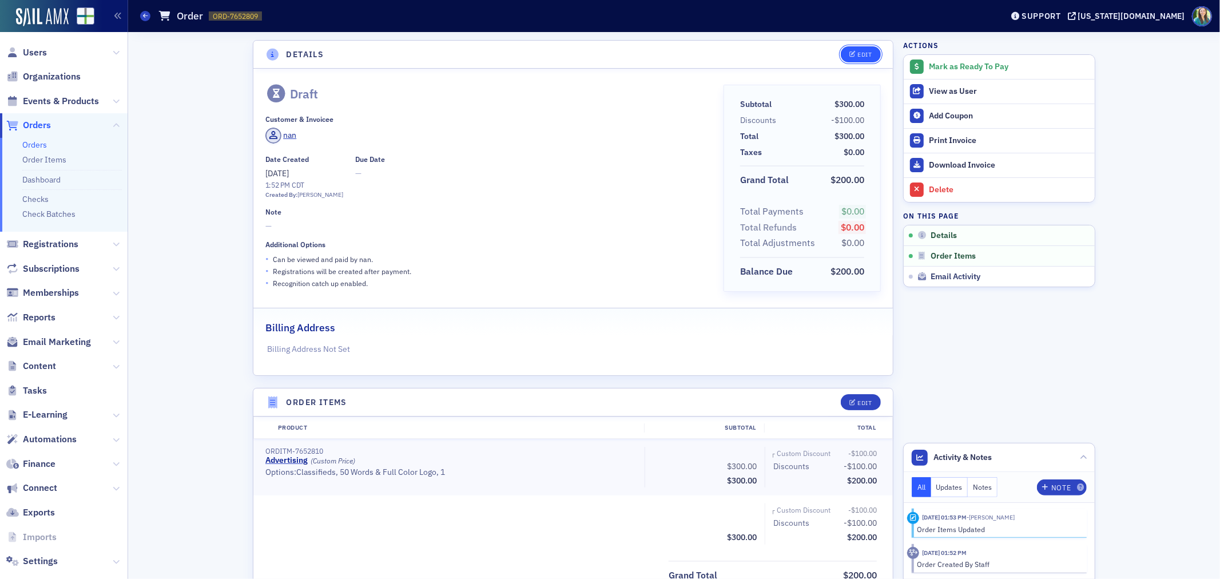
click at [859, 58] on button "Edit" at bounding box center [860, 54] width 39 height 16
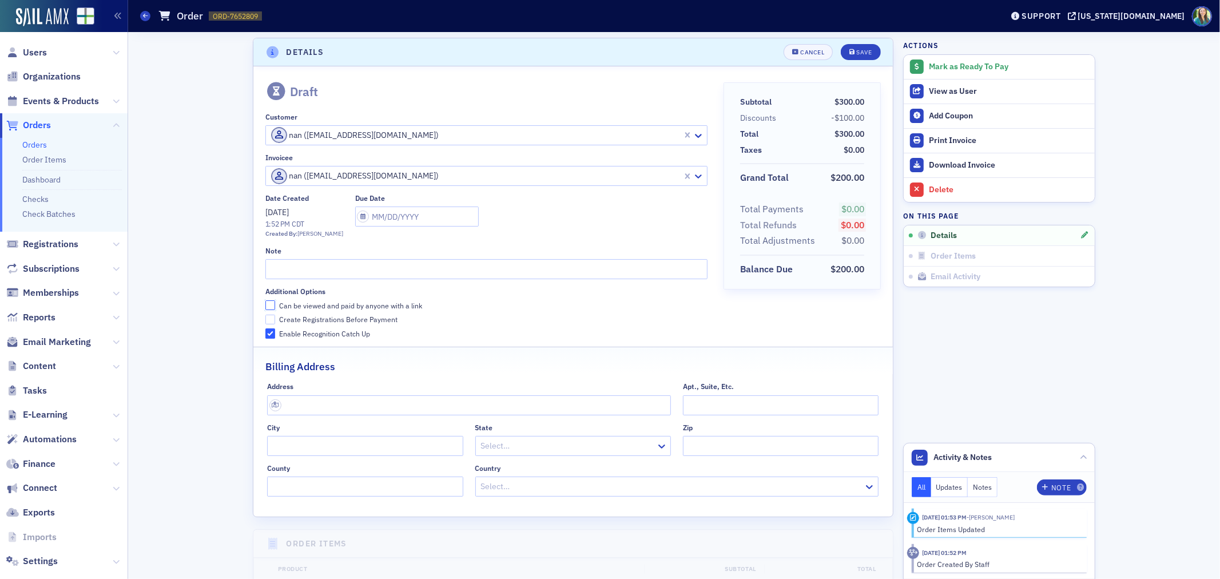
click at [266, 303] on input "Can be viewed and paid by anyone with a link" at bounding box center [270, 305] width 10 height 10
checkbox input "true"
click at [277, 271] on input "text" at bounding box center [486, 269] width 442 height 20
click at [447, 271] on input "text" at bounding box center [486, 269] width 442 height 20
type input "Tax Manager - Associated Accountants LLC"
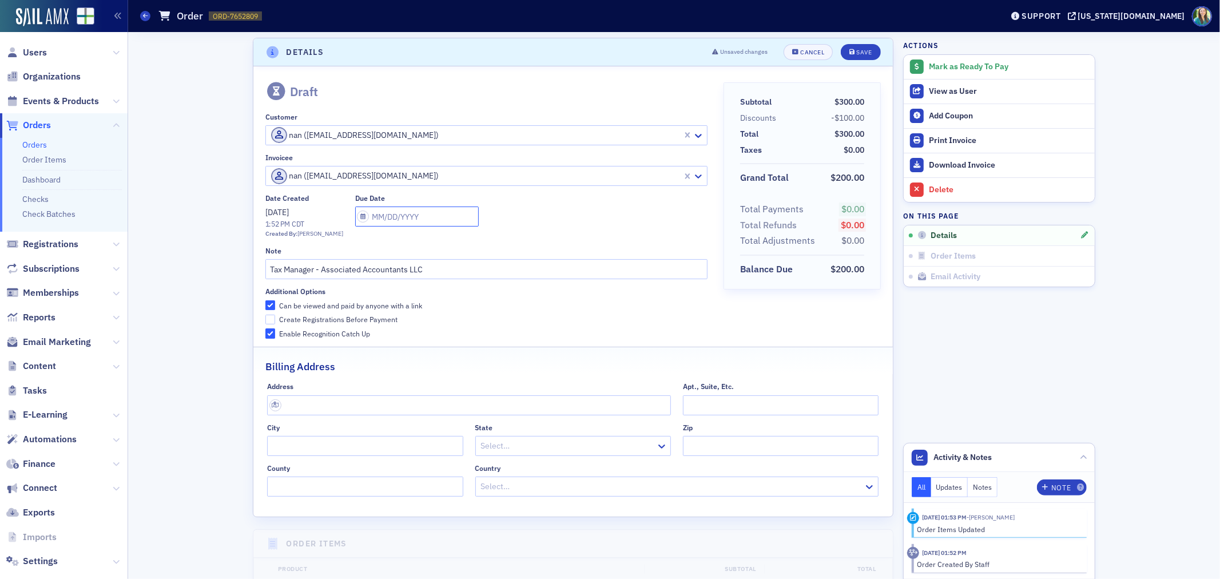
click at [355, 214] on input "text" at bounding box center [417, 217] width 124 height 20
select select "9"
select select "2025"
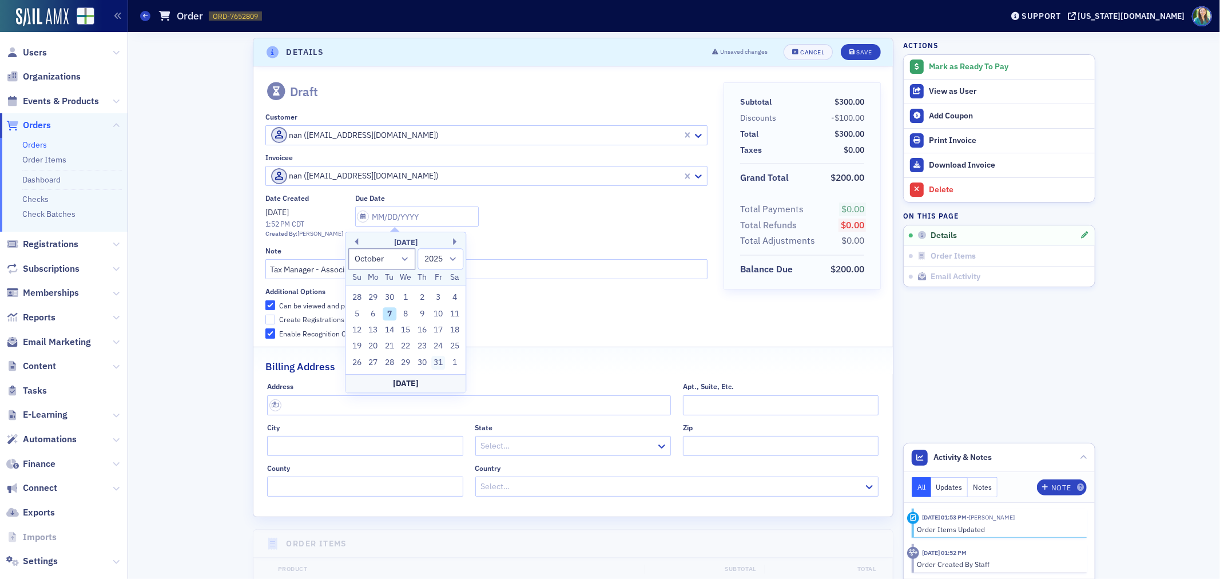
click at [442, 360] on div "31" at bounding box center [438, 363] width 14 height 14
type input "10/31/2025"
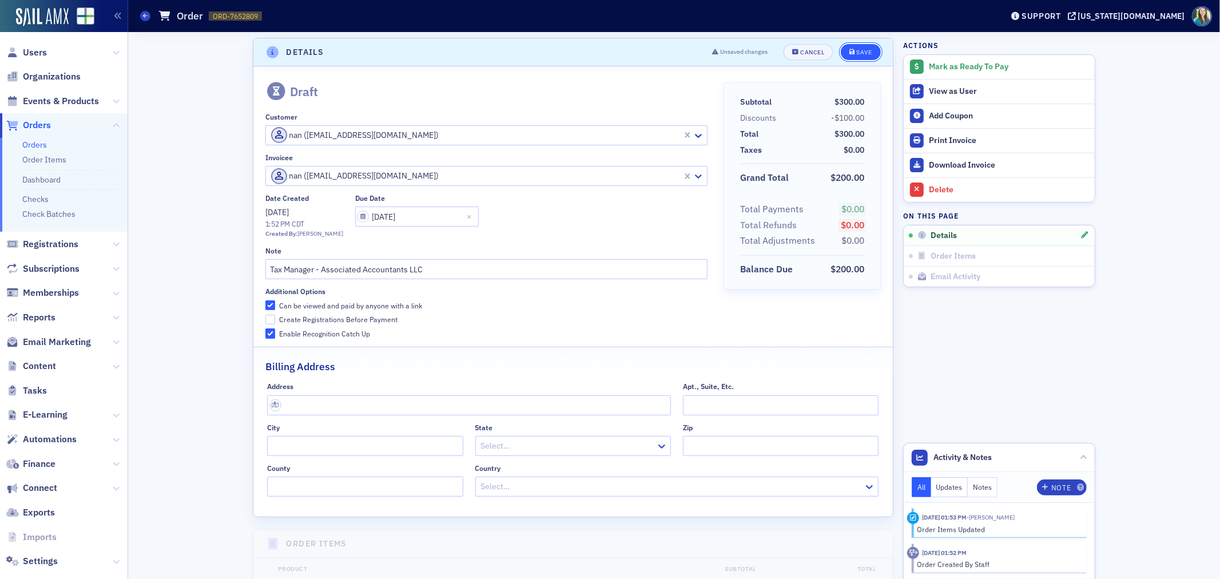
click at [857, 50] on div "Save" at bounding box center [864, 52] width 15 height 6
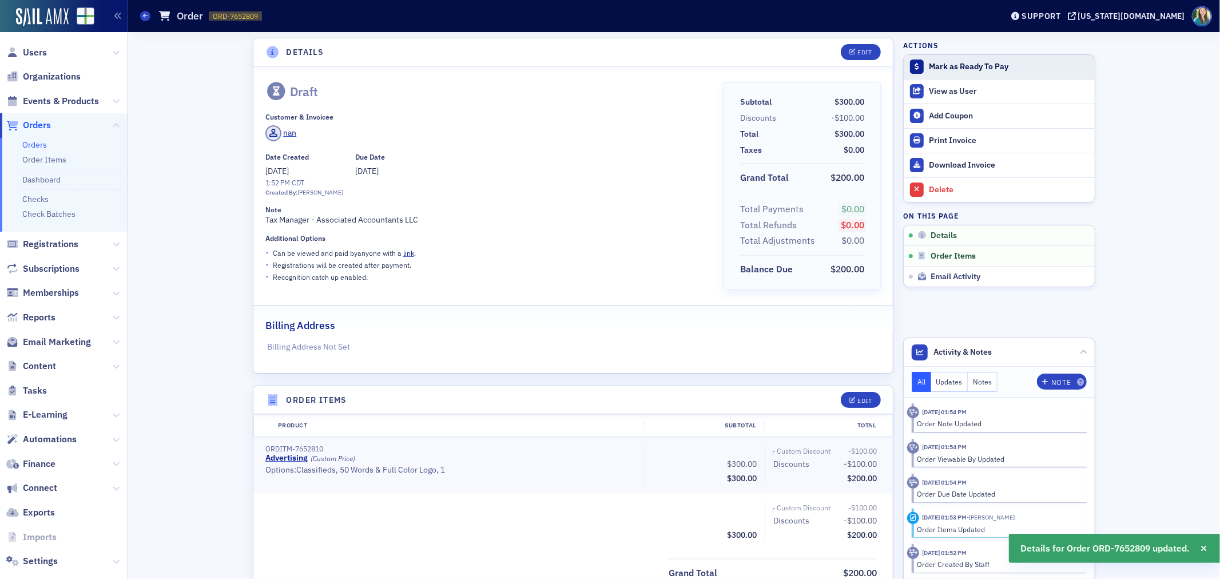
click at [987, 62] on div "Mark as Ready To Pay" at bounding box center [1009, 67] width 160 height 10
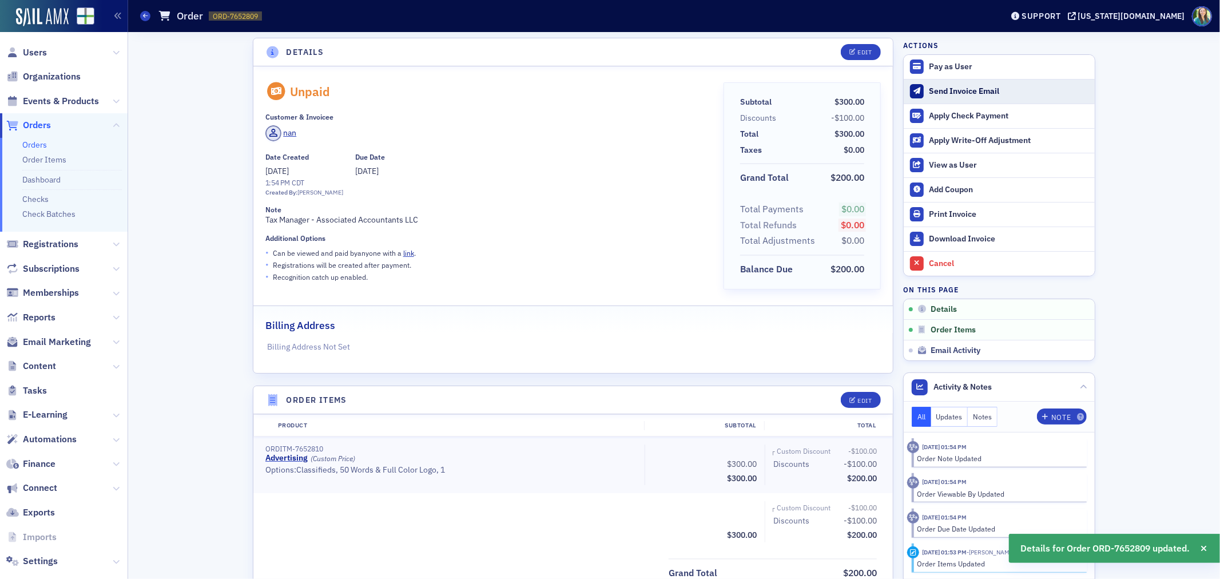
click at [947, 87] on div "Send Invoice Email" at bounding box center [1009, 91] width 160 height 10
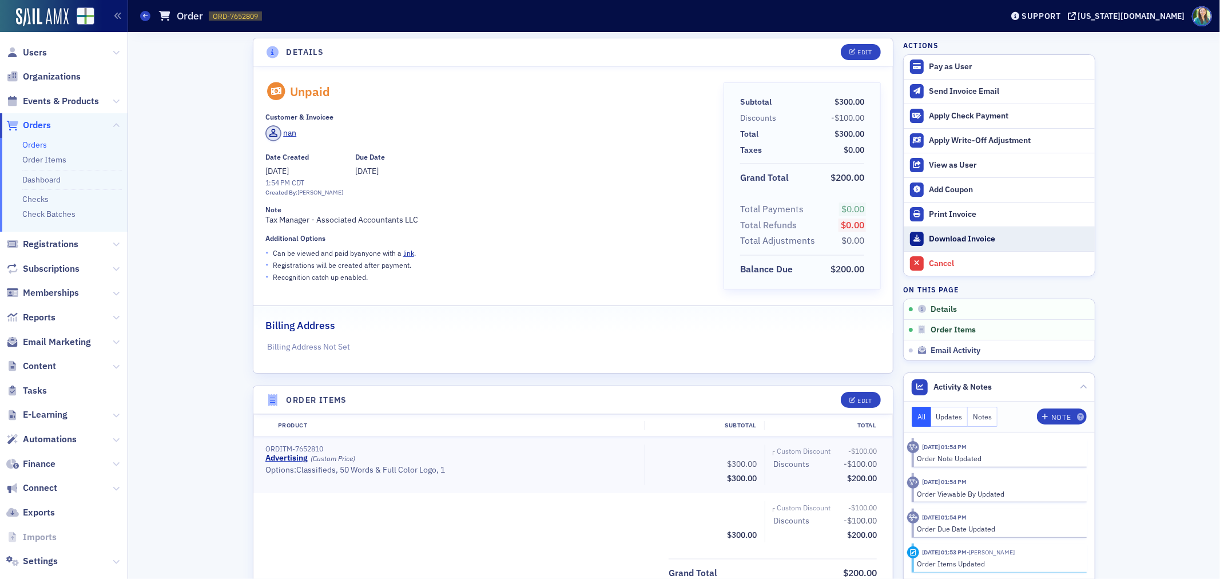
click at [960, 237] on div "Download Invoice" at bounding box center [1009, 239] width 160 height 10
click at [1165, 249] on div "Details Edit Unpaid Customer & Invoicee nan Date Created 10/7/2025 1:54 PM CDT …" at bounding box center [674, 453] width 1076 height 847
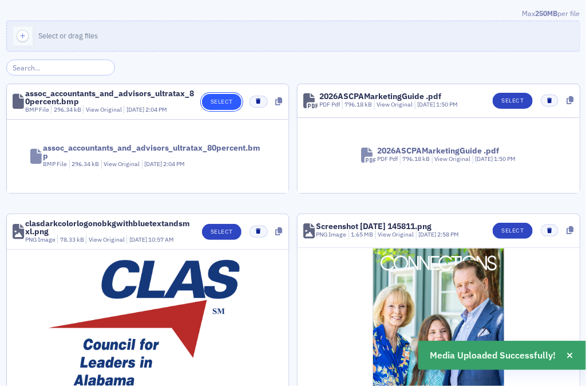
click at [221, 108] on button "Select" at bounding box center [221, 102] width 39 height 16
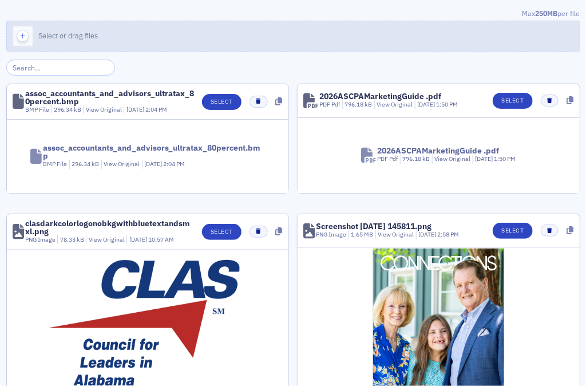
click at [539, 42] on button "Select or drag files" at bounding box center [293, 36] width 574 height 31
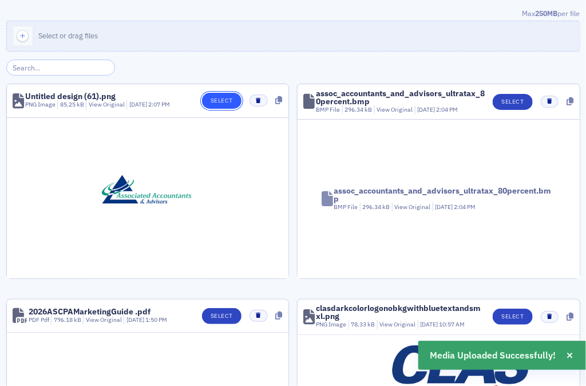
click at [225, 97] on button "Select" at bounding box center [221, 101] width 39 height 16
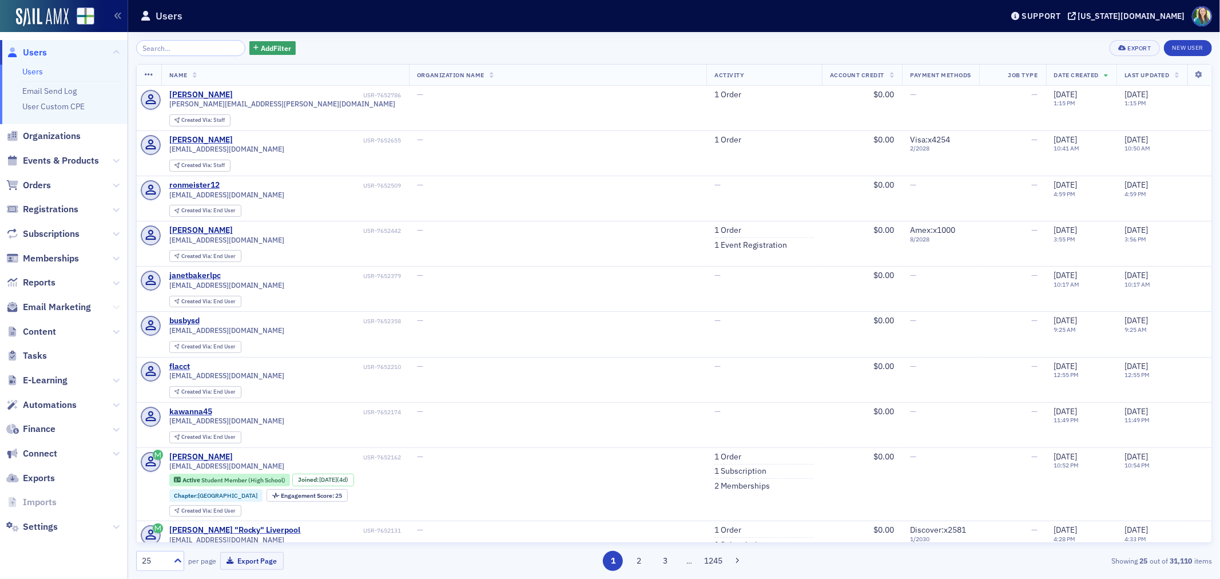
click at [117, 304] on icon at bounding box center [116, 307] width 7 height 7
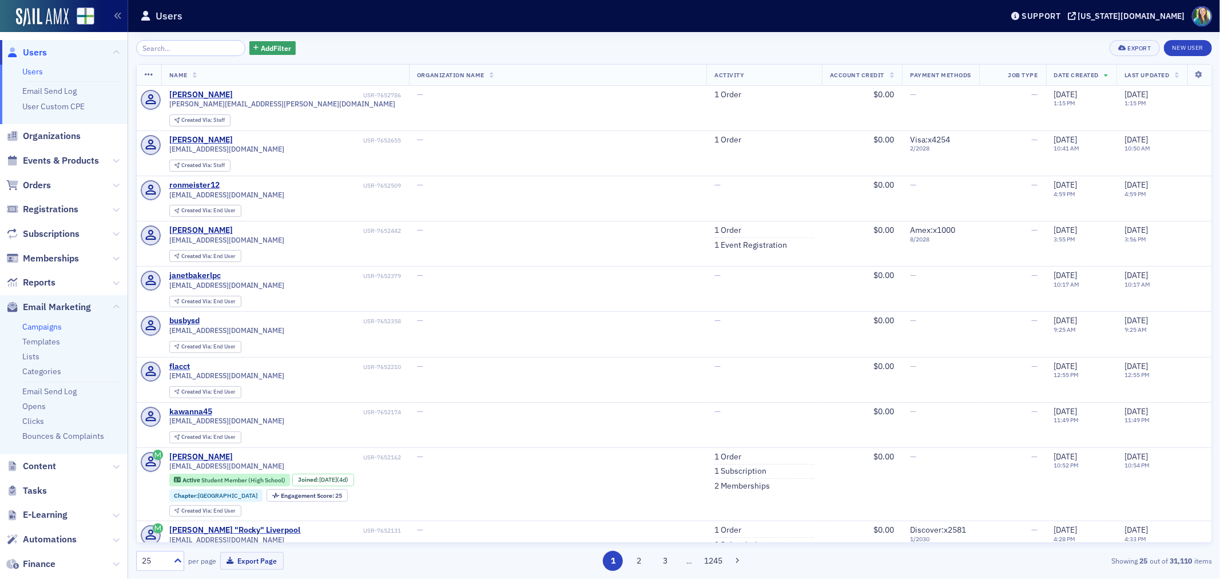
click at [30, 325] on link "Campaigns" at bounding box center [41, 326] width 39 height 10
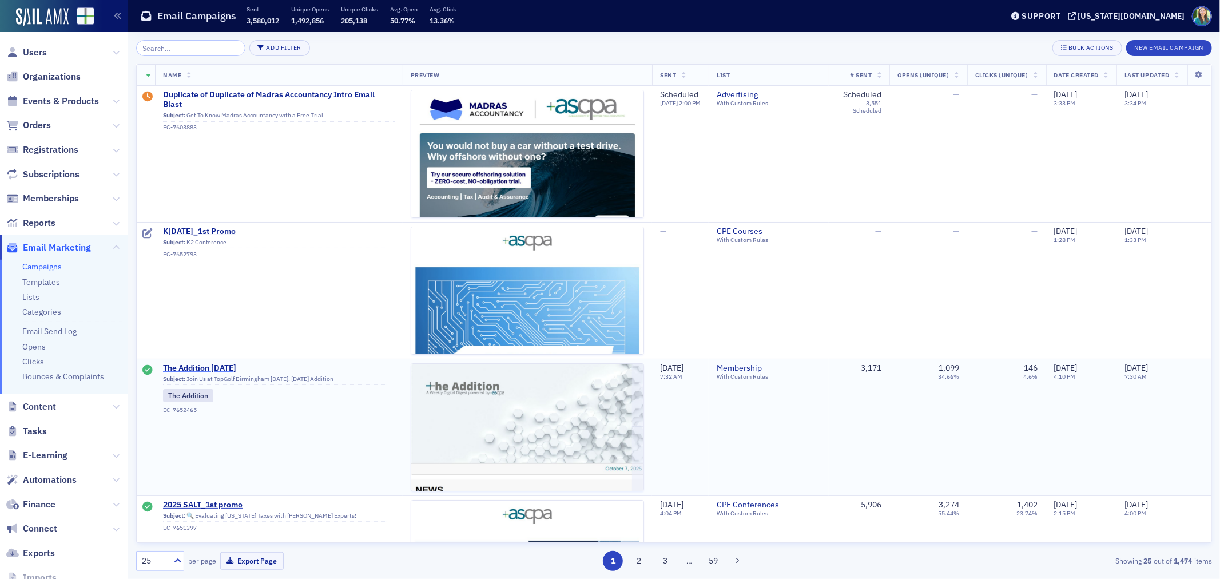
click at [213, 370] on span "The Addition [DATE]" at bounding box center [275, 368] width 224 height 10
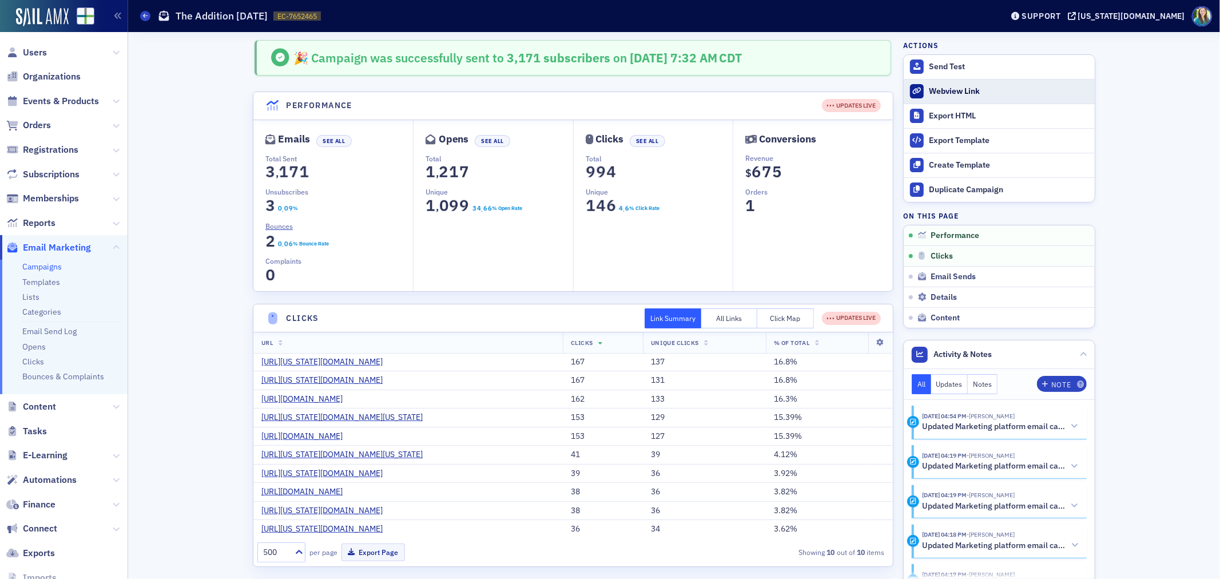
click at [951, 89] on div "Webview Link" at bounding box center [1009, 91] width 160 height 10
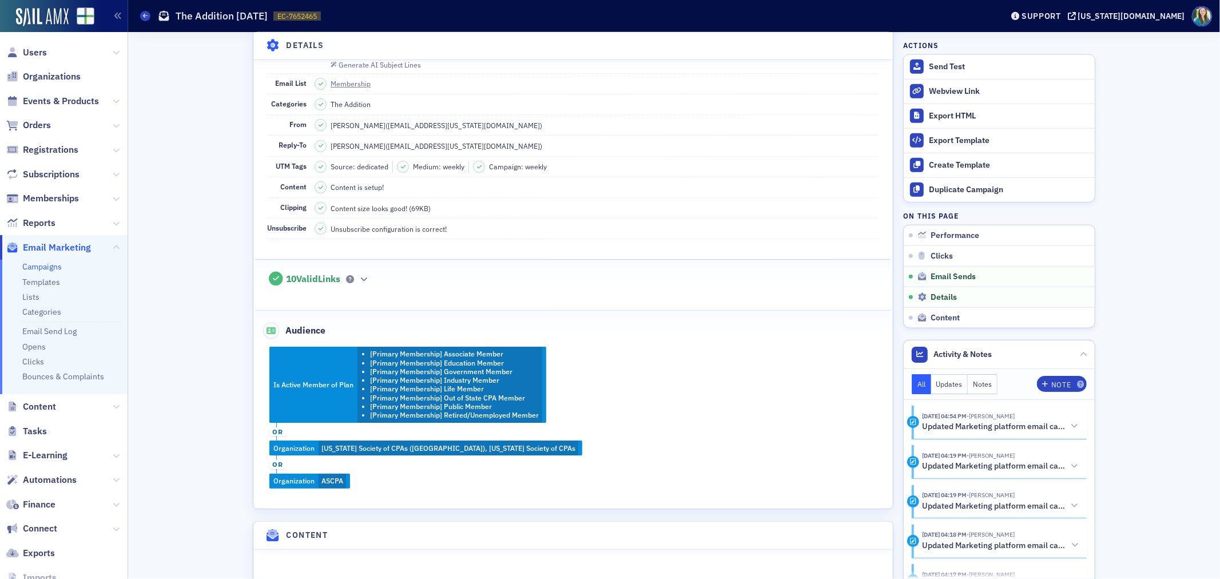
scroll to position [953, 0]
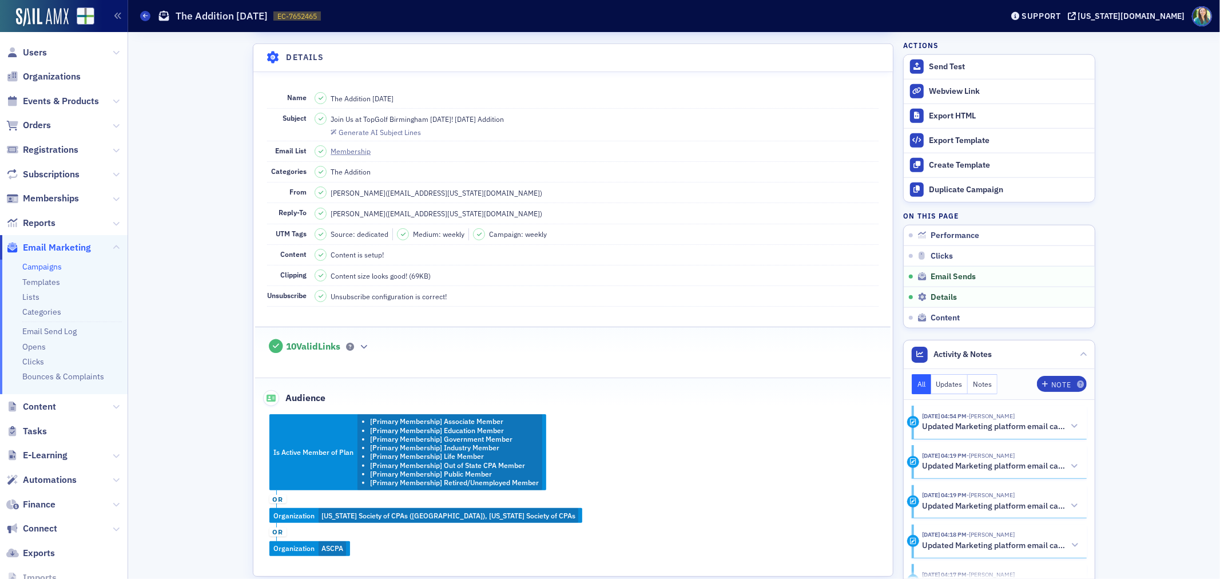
drag, startPoint x: 513, startPoint y: 189, endPoint x: 327, endPoint y: 186, distance: 185.9
click at [327, 140] on dd "Join Us at TopGolf Birmingham Nov 5th! 10.7.25 Addition Generate AI Subject Lin…" at bounding box center [597, 124] width 564 height 31
copy span "Join Us at TopGolf Birmingham Nov 5th! 10.7.25 Addition"
